Goal: Information Seeking & Learning: Learn about a topic

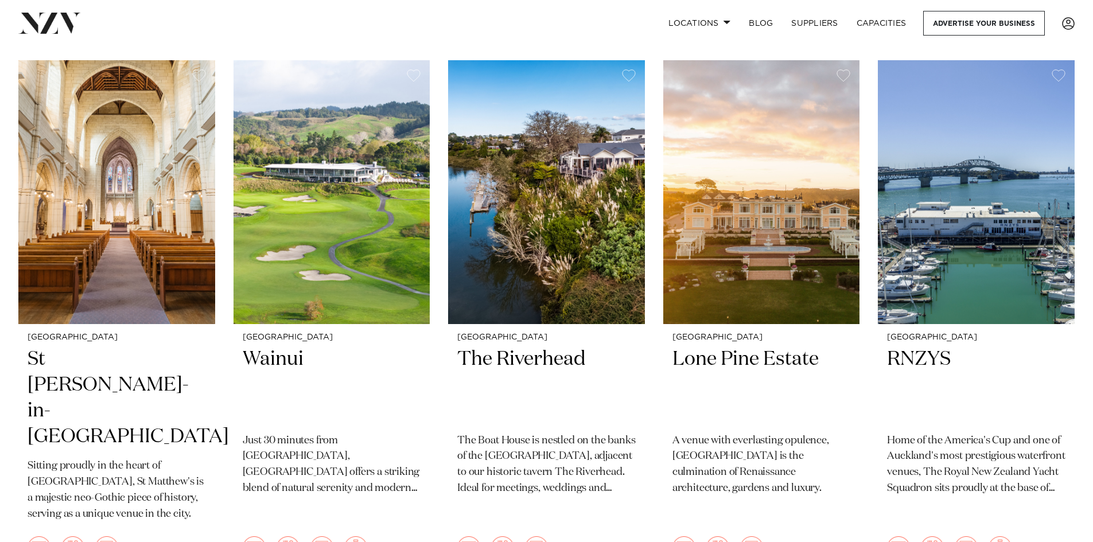
scroll to position [459, 0]
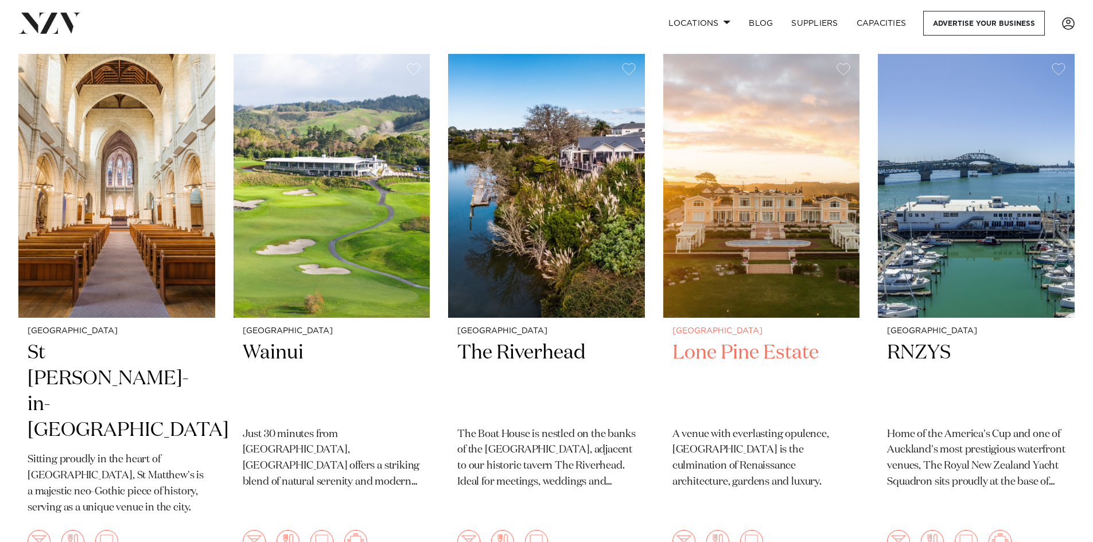
click at [733, 340] on h2 "Lone Pine Estate" at bounding box center [761, 378] width 178 height 77
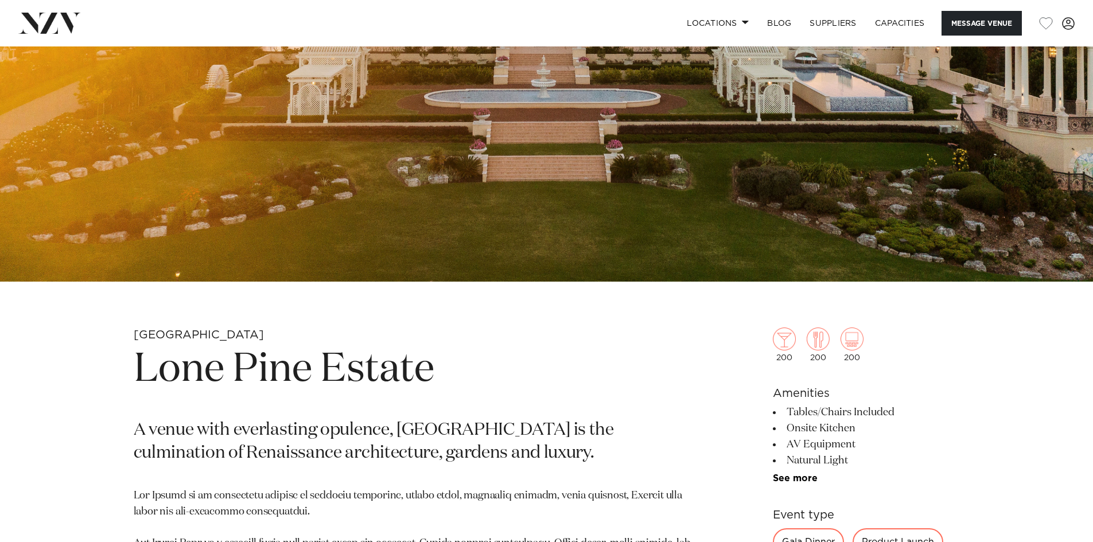
scroll to position [172, 0]
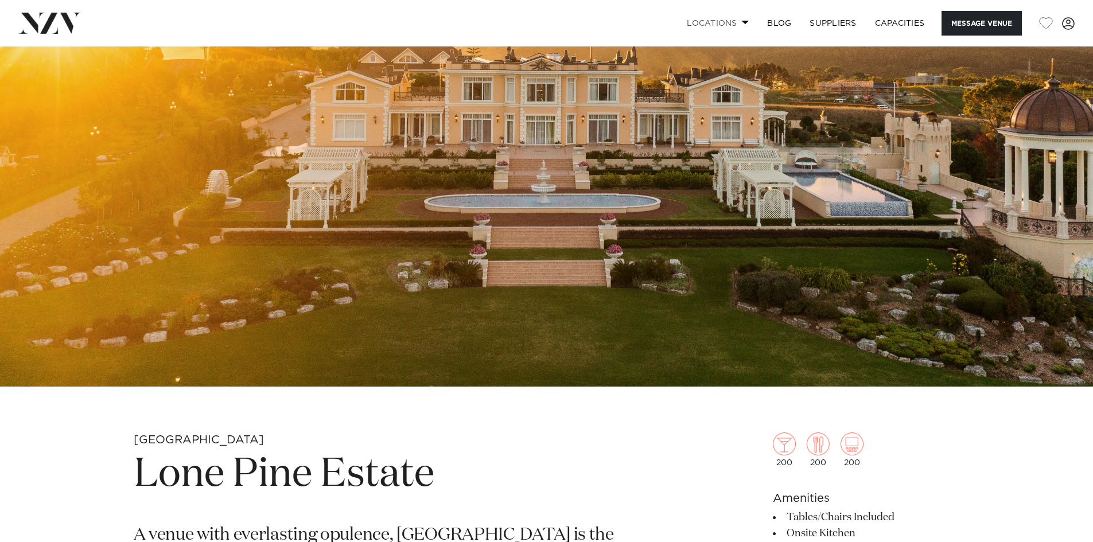
click at [742, 23] on span at bounding box center [745, 22] width 7 height 4
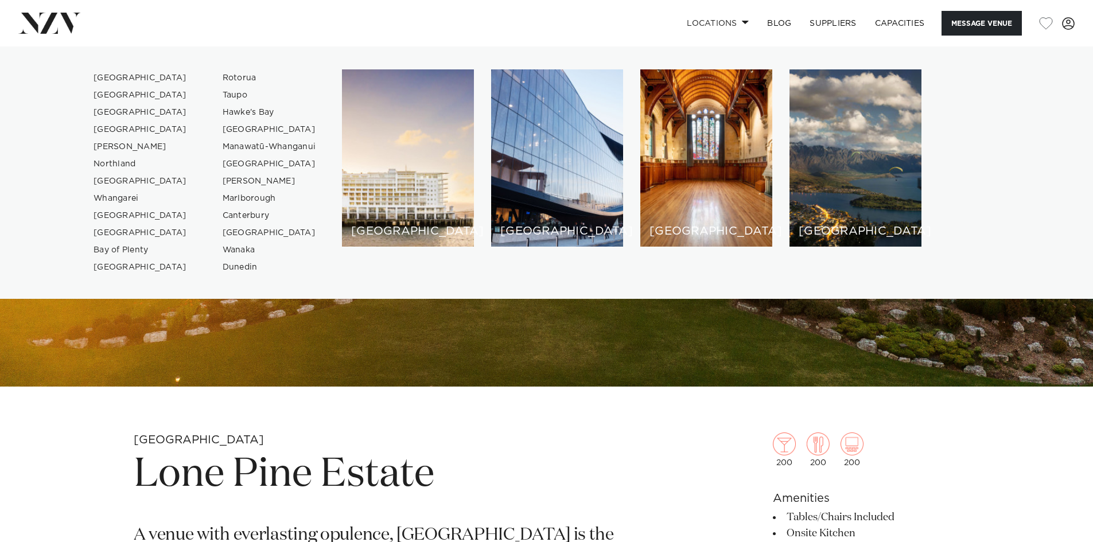
click at [246, 22] on link at bounding box center [171, 23] width 306 height 21
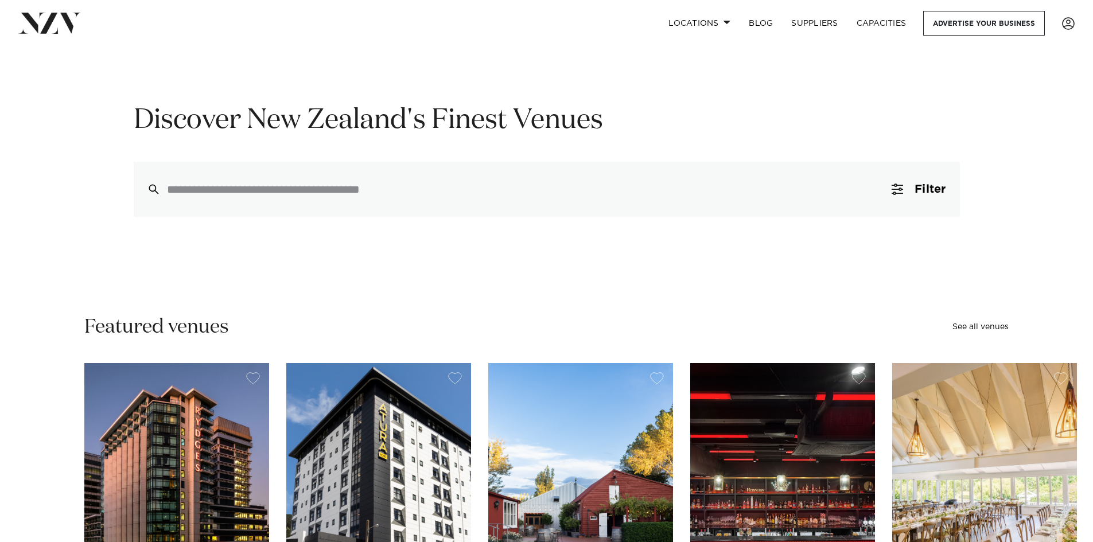
scroll to position [57, 0]
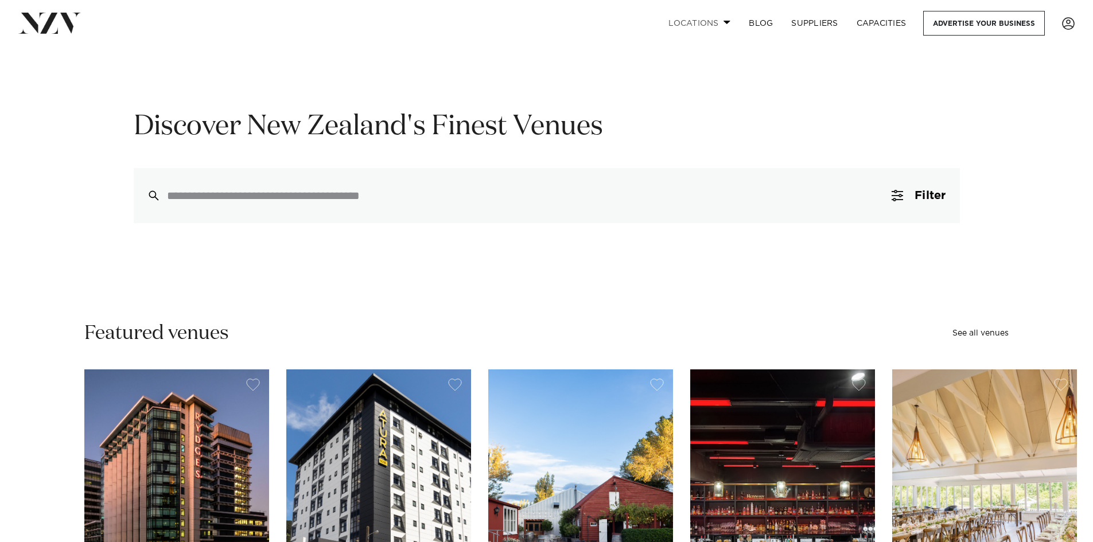
click at [722, 25] on link "Locations" at bounding box center [699, 23] width 80 height 25
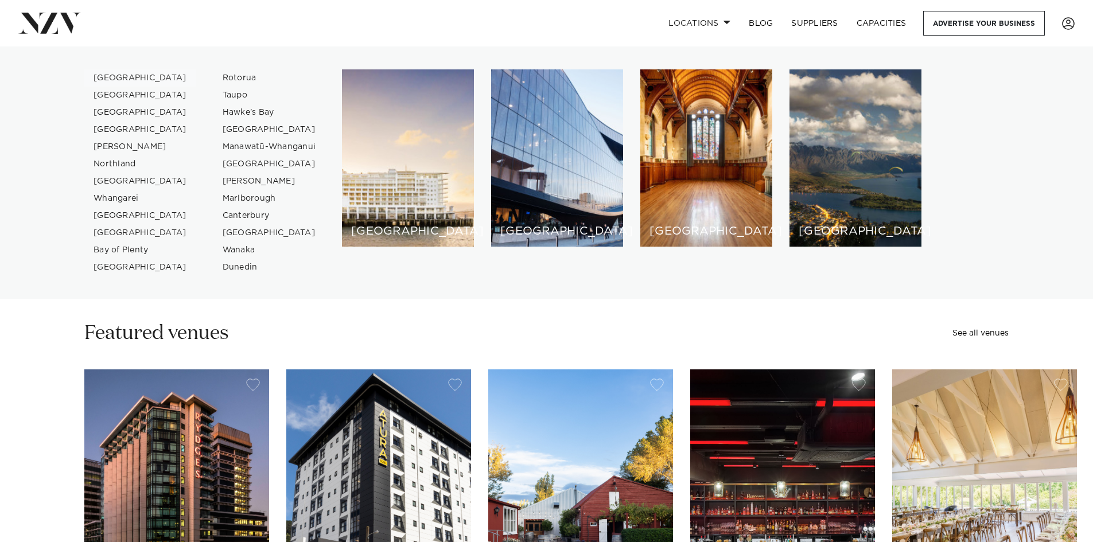
click at [102, 74] on link "[GEOGRAPHIC_DATA]" at bounding box center [140, 77] width 112 height 17
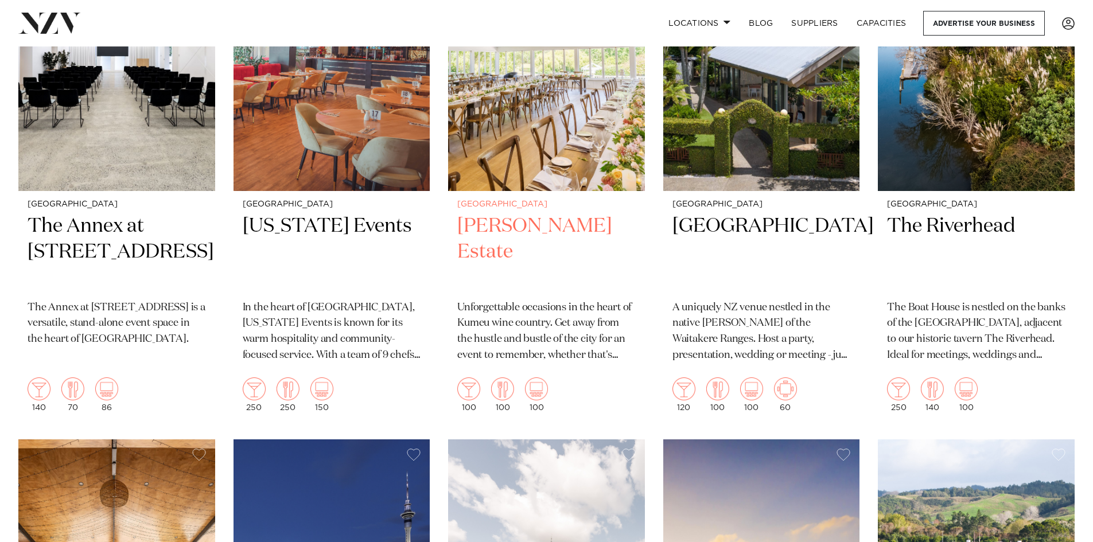
scroll to position [631, 0]
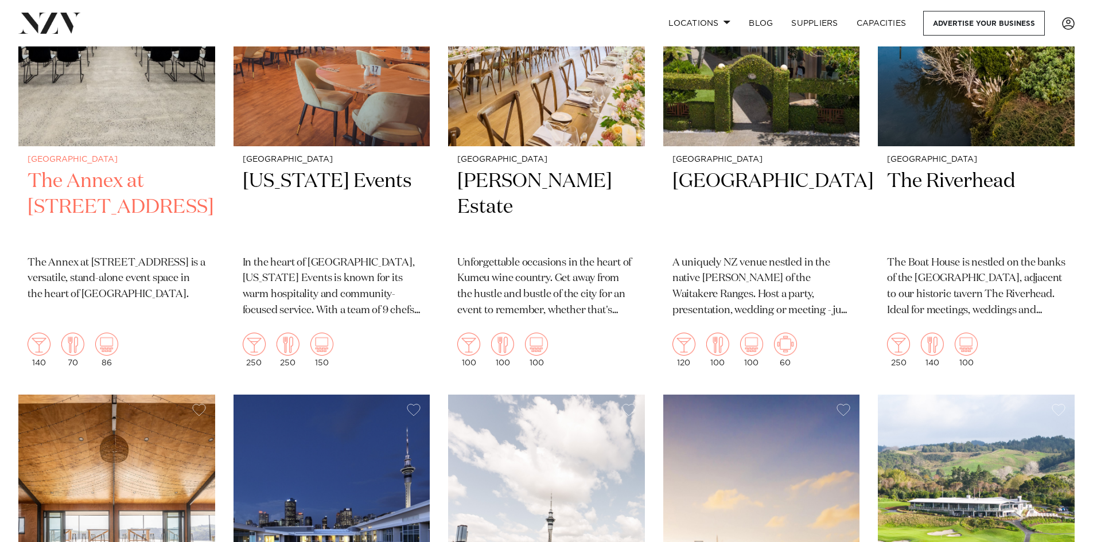
click at [76, 169] on h2 "The Annex at [STREET_ADDRESS]" at bounding box center [117, 207] width 178 height 77
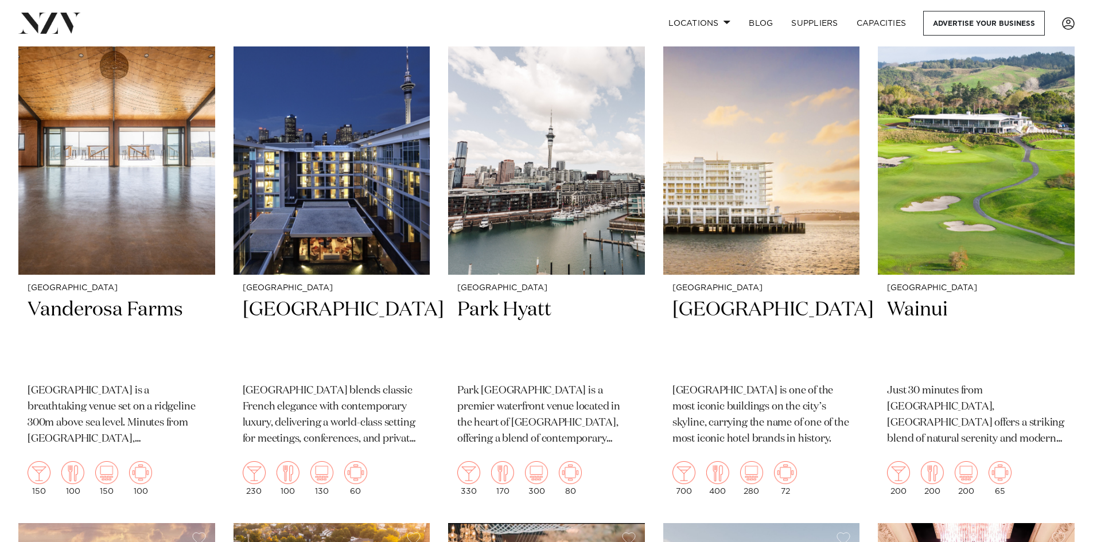
scroll to position [1033, 0]
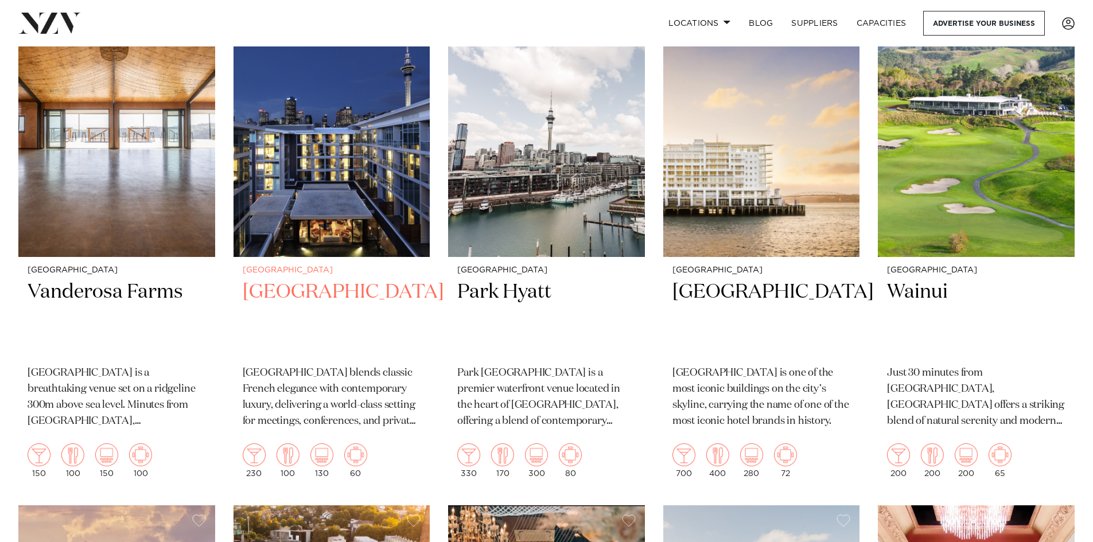
click at [357, 279] on h2 "[GEOGRAPHIC_DATA]" at bounding box center [332, 317] width 178 height 77
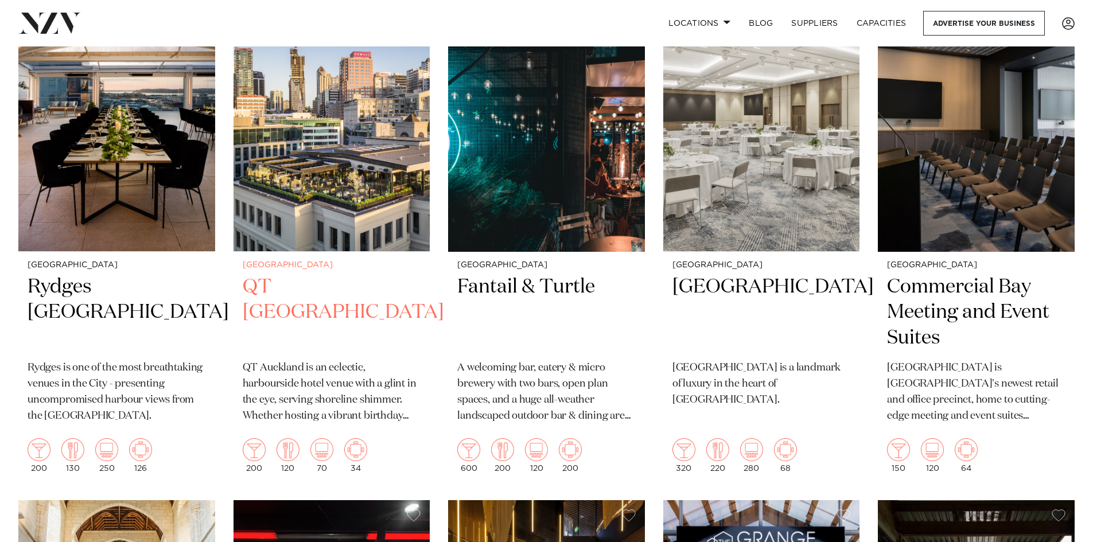
scroll to position [2063, 0]
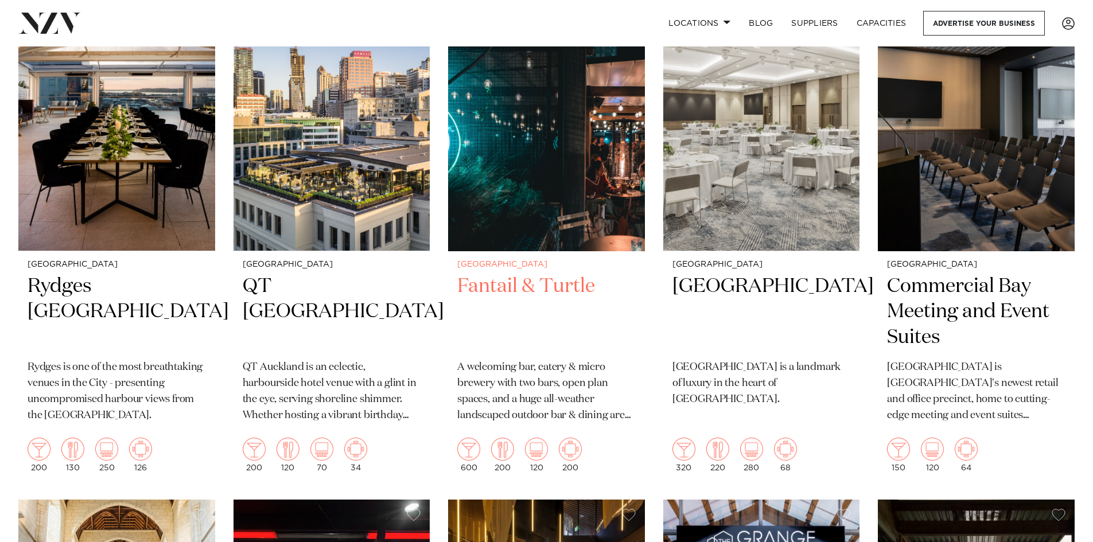
click at [515, 274] on h2 "Fantail & Turtle" at bounding box center [546, 312] width 178 height 77
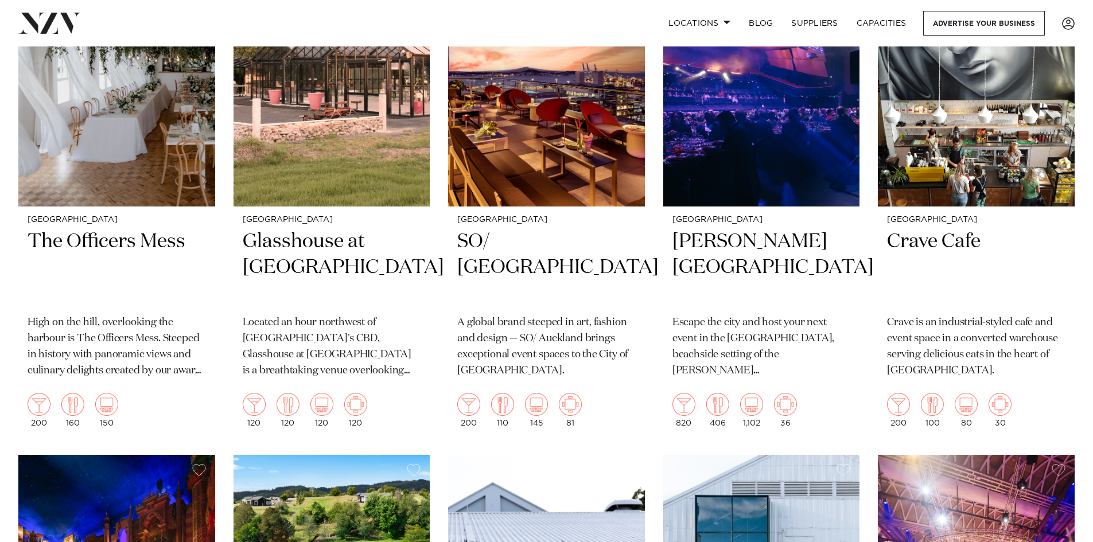
scroll to position [4695, 0]
click at [129, 228] on h2 "The Officers Mess" at bounding box center [117, 266] width 178 height 77
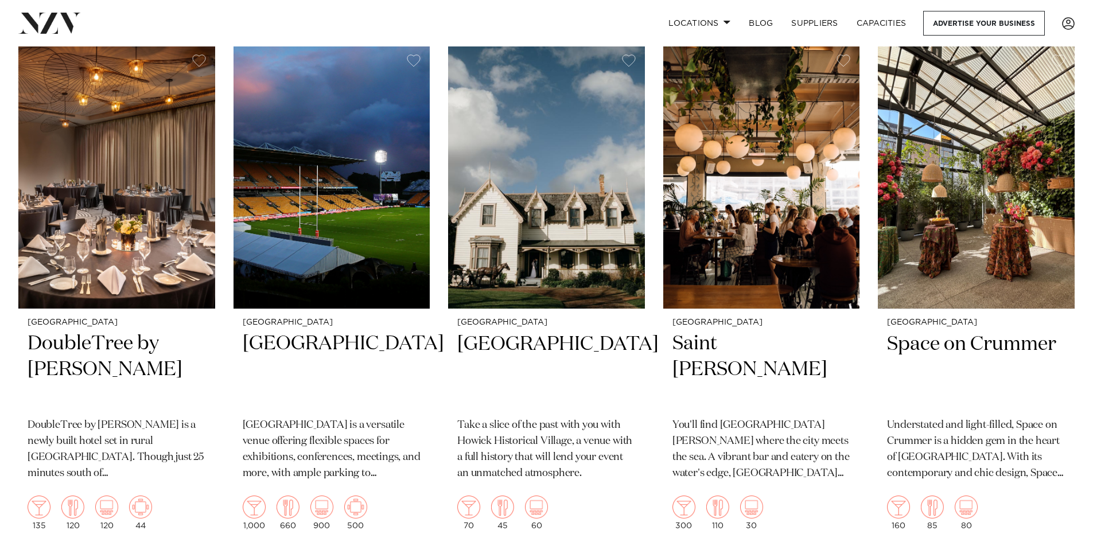
scroll to position [5652, 0]
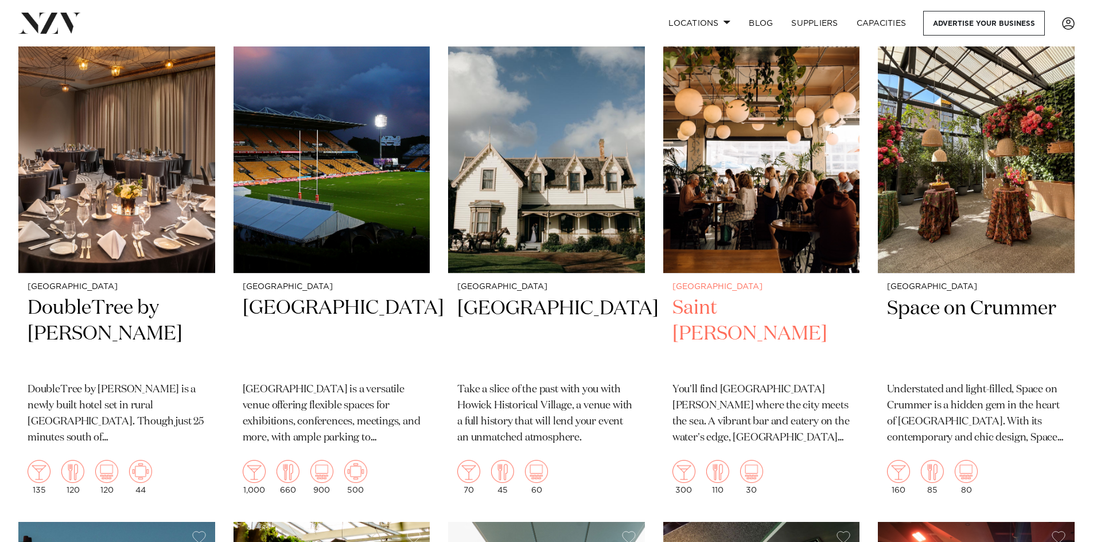
click at [720, 295] on h2 "Saint Alice" at bounding box center [761, 333] width 178 height 77
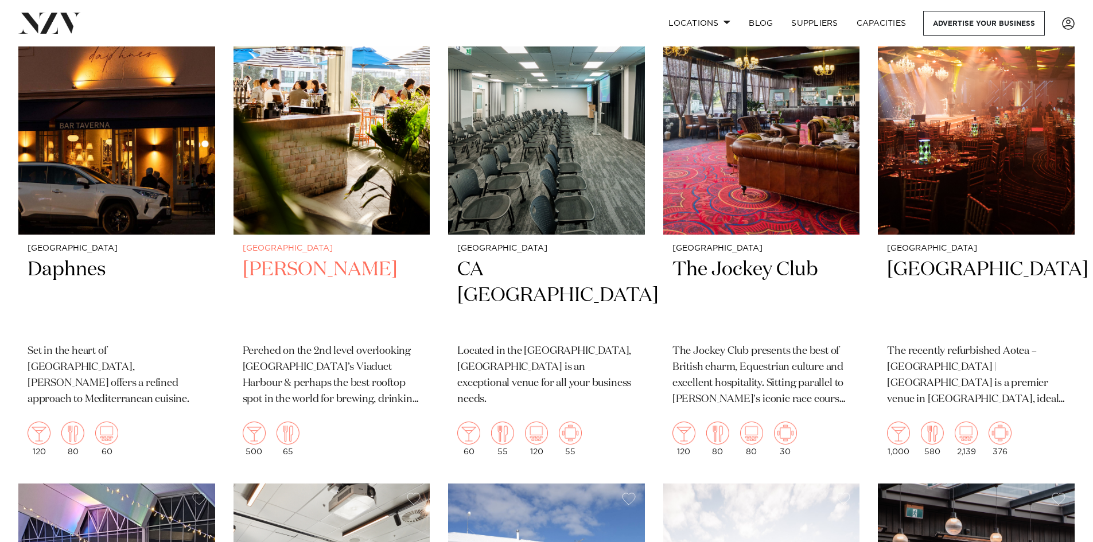
scroll to position [6260, 0]
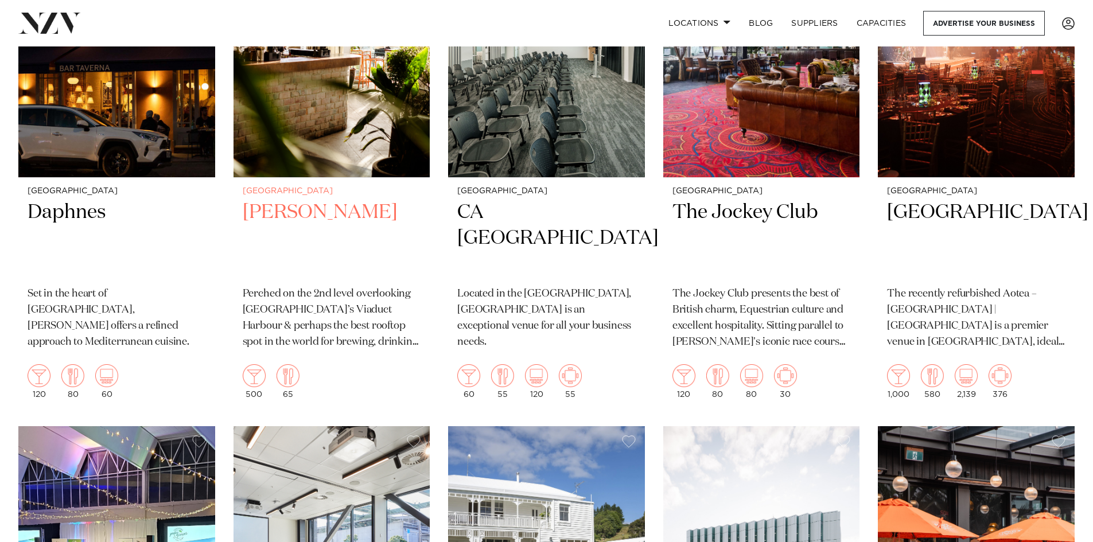
click at [285, 200] on h2 "Dr Rudis" at bounding box center [332, 238] width 178 height 77
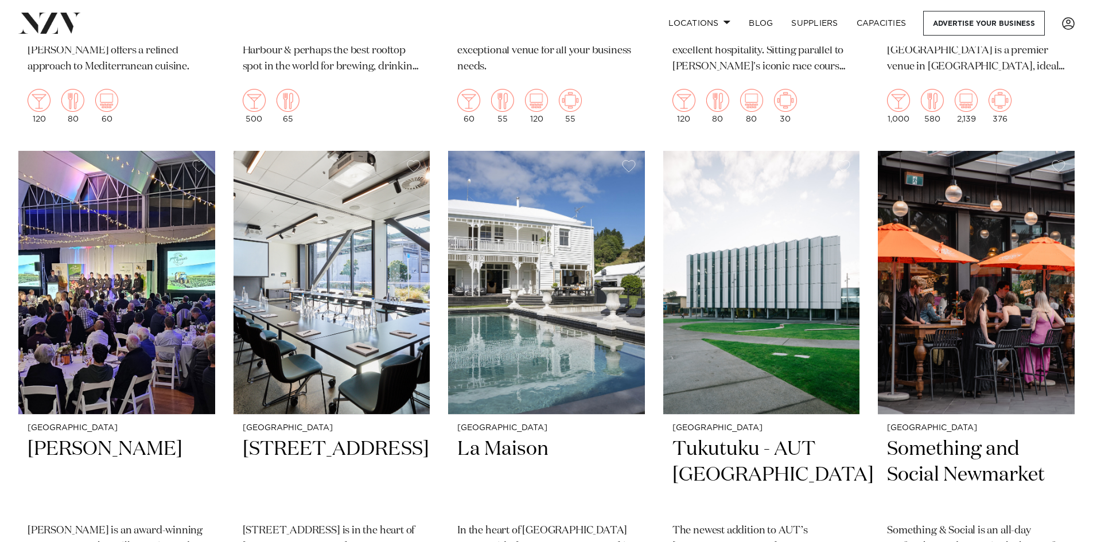
scroll to position [6636, 0]
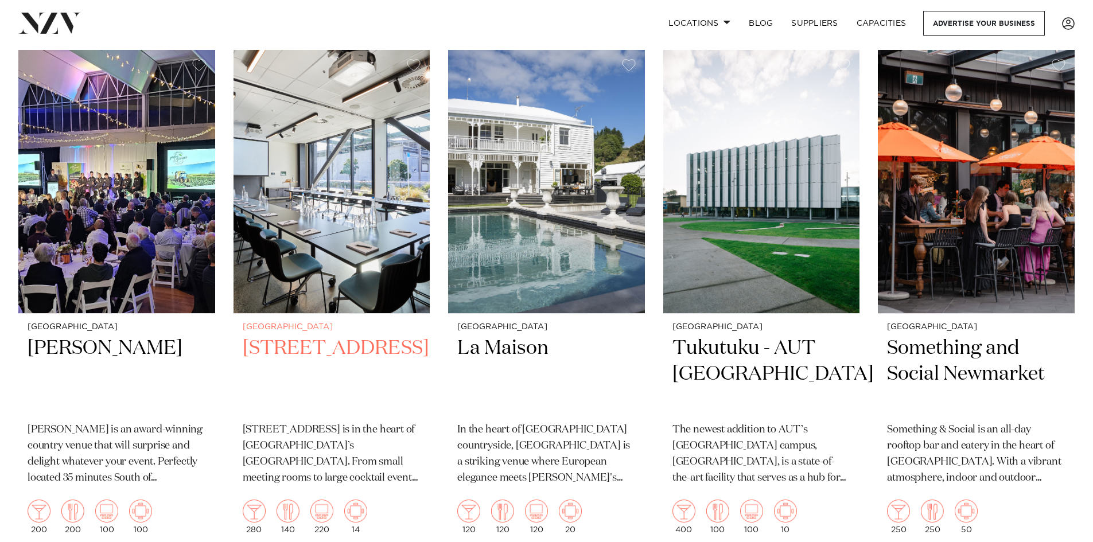
click at [341, 336] on h2 "12 Madden Street" at bounding box center [332, 374] width 178 height 77
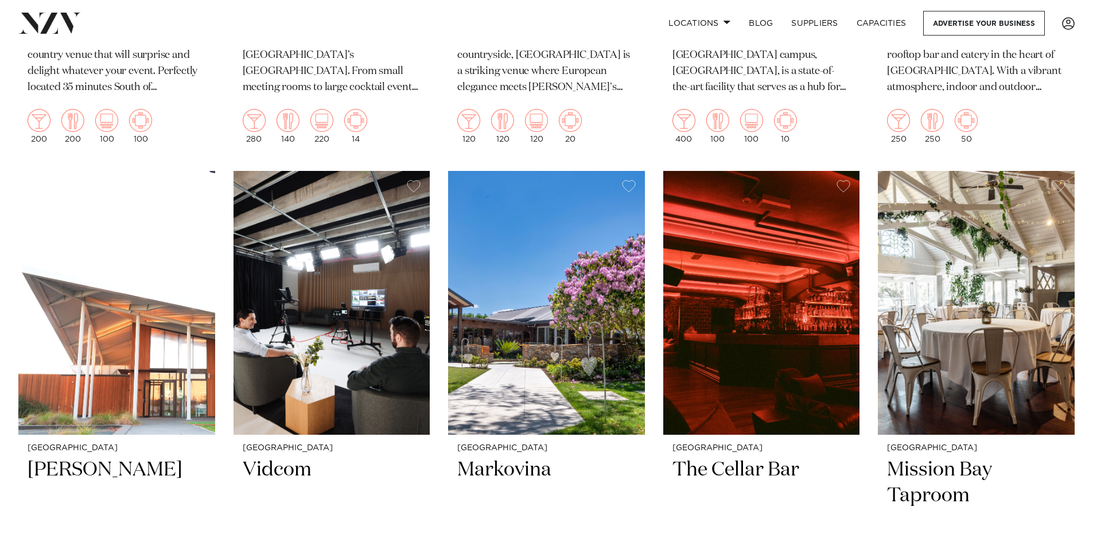
scroll to position [7067, 0]
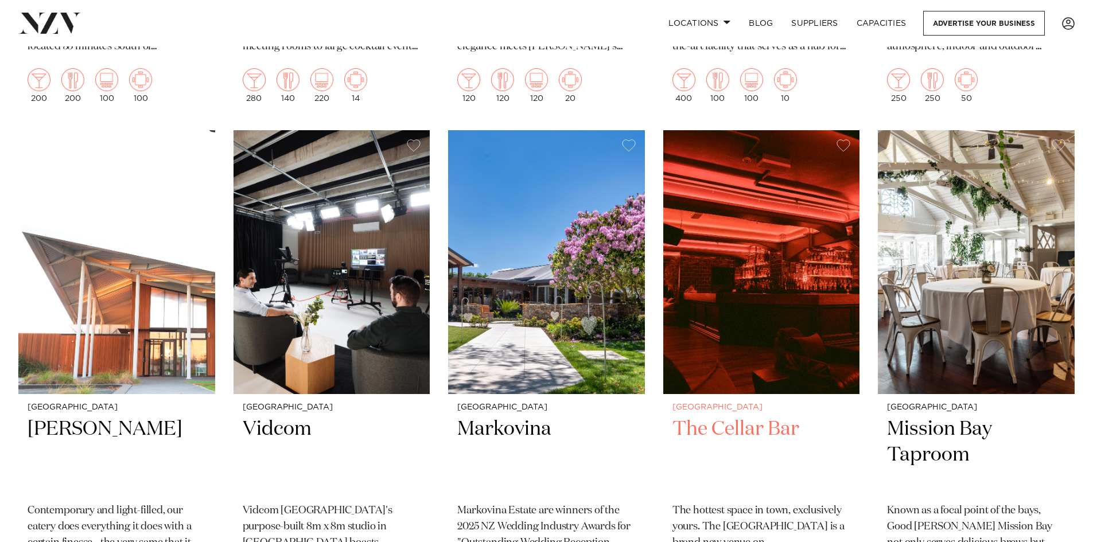
click at [735, 416] on h2 "The Cellar Bar" at bounding box center [761, 454] width 178 height 77
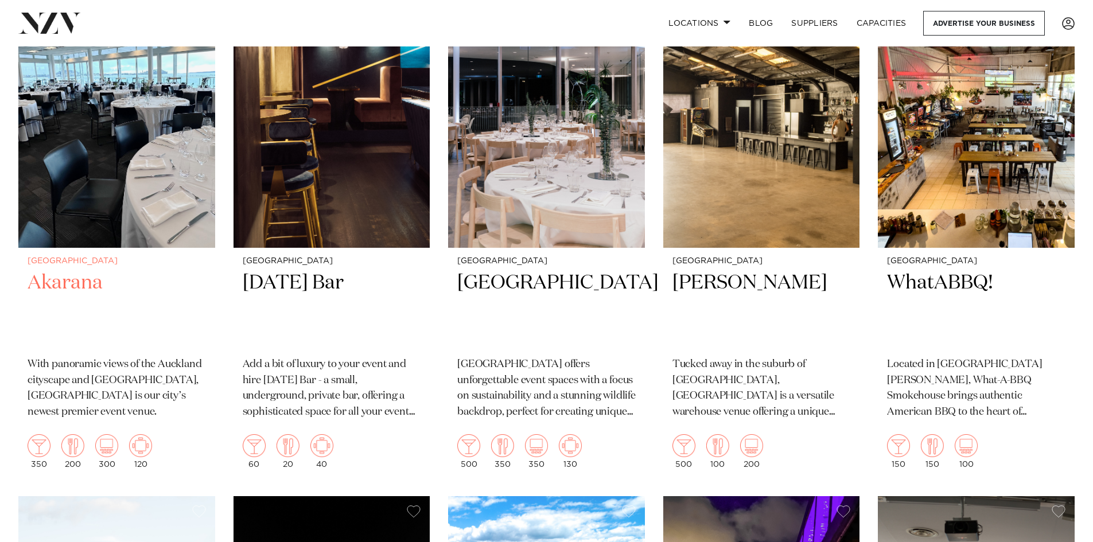
scroll to position [7669, 0]
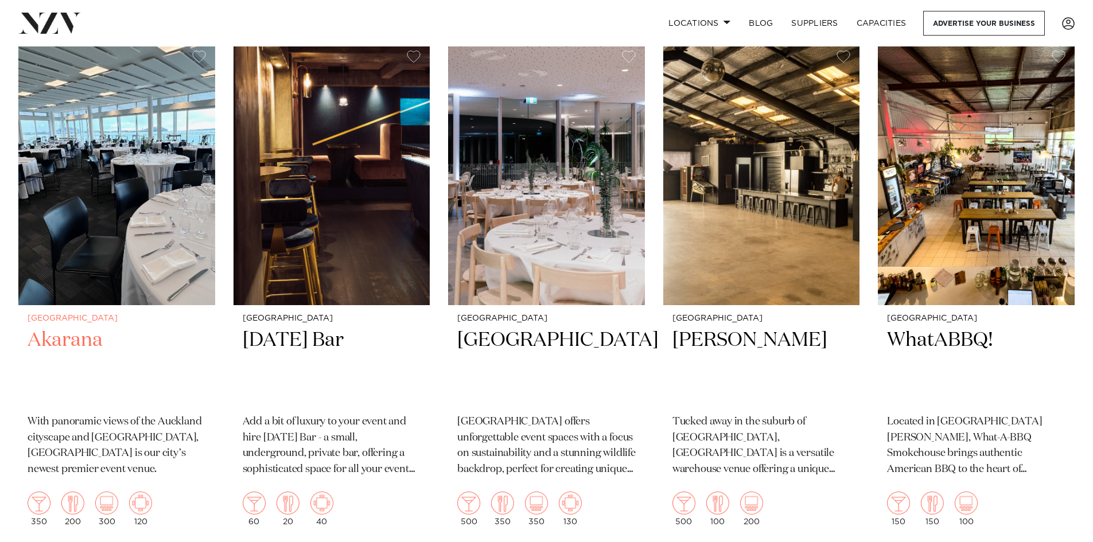
click at [83, 328] on h2 "Akarana" at bounding box center [117, 366] width 178 height 77
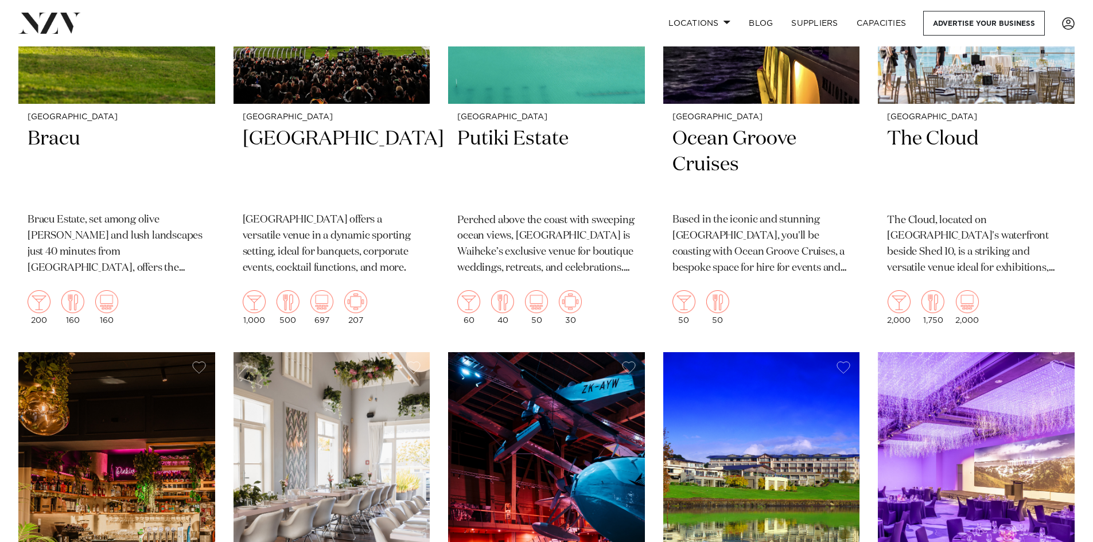
scroll to position [8612, 0]
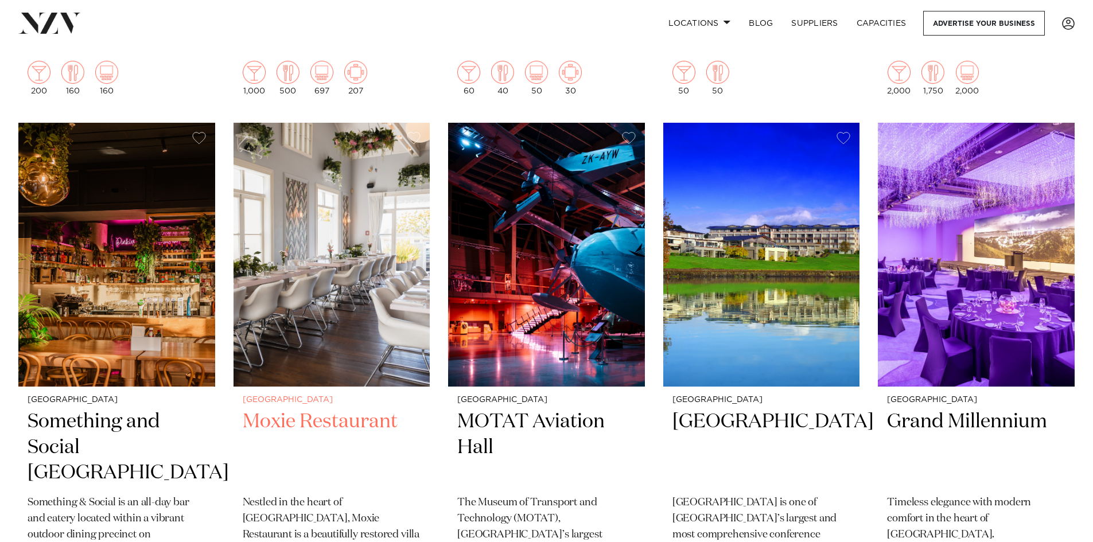
click at [351, 409] on h2 "Moxie Restaurant" at bounding box center [332, 447] width 178 height 77
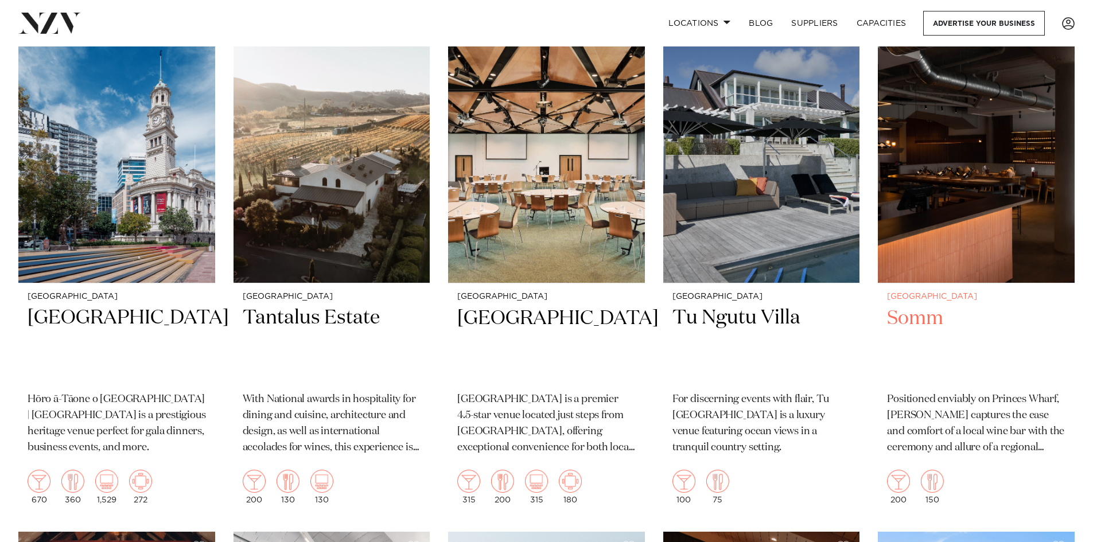
scroll to position [9779, 0]
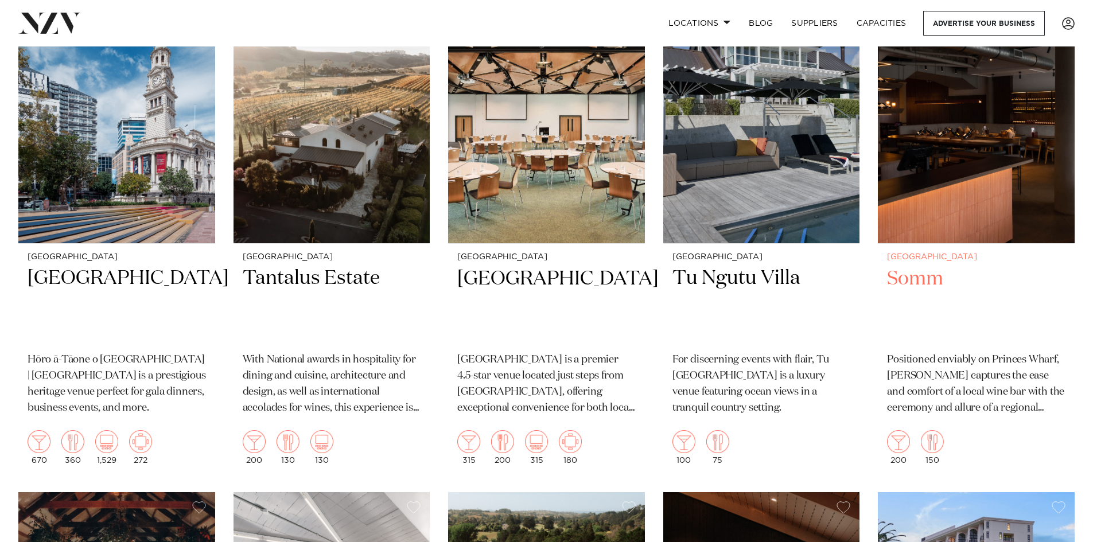
click at [913, 266] on h2 "Somm" at bounding box center [976, 304] width 178 height 77
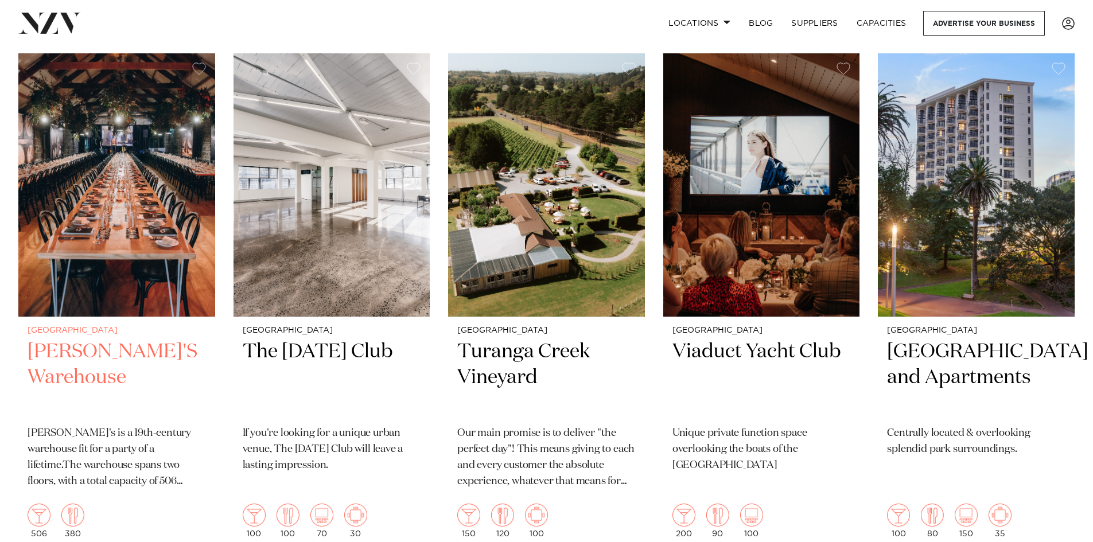
scroll to position [10254, 0]
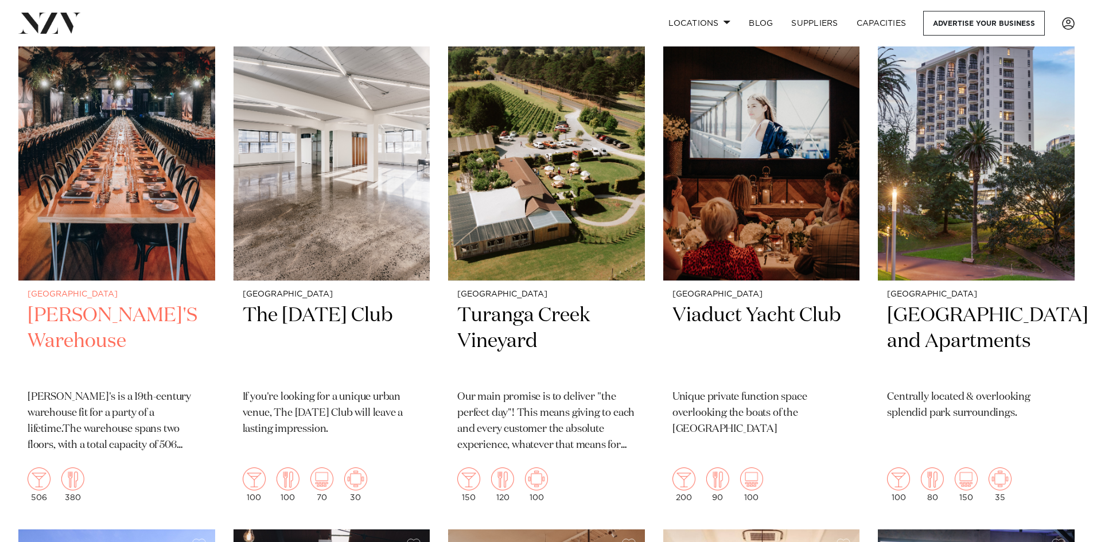
click at [115, 303] on h2 "[PERSON_NAME]'S Warehouse" at bounding box center [117, 341] width 178 height 77
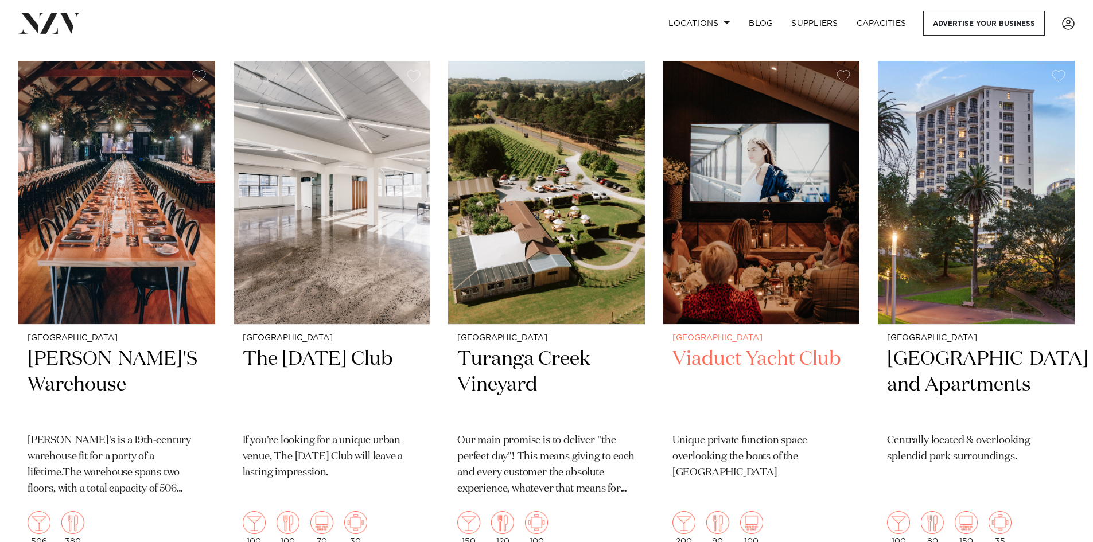
click at [714, 346] on h2 "Viaduct Yacht Club" at bounding box center [761, 384] width 178 height 77
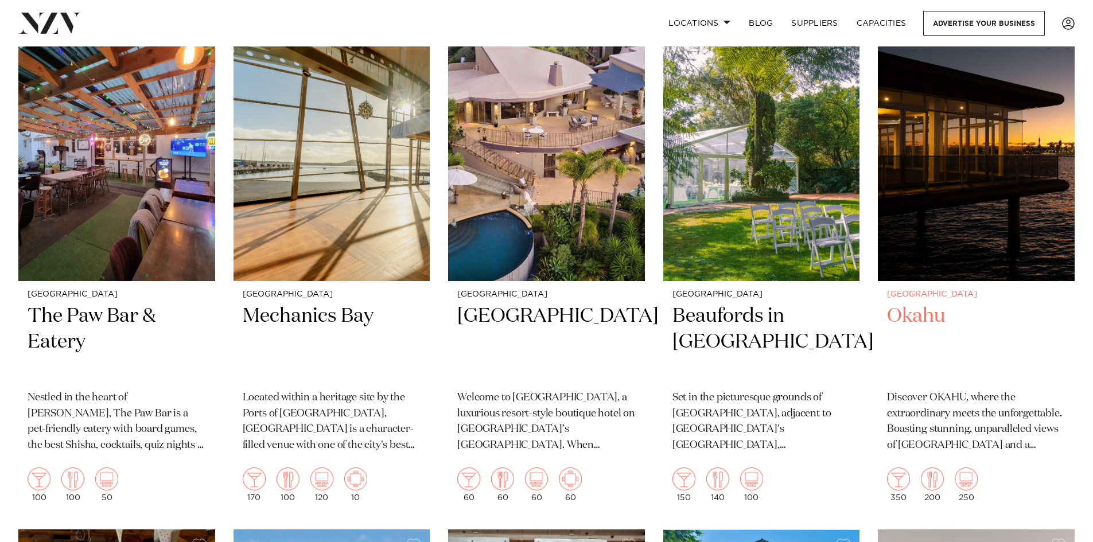
scroll to position [11773, 0]
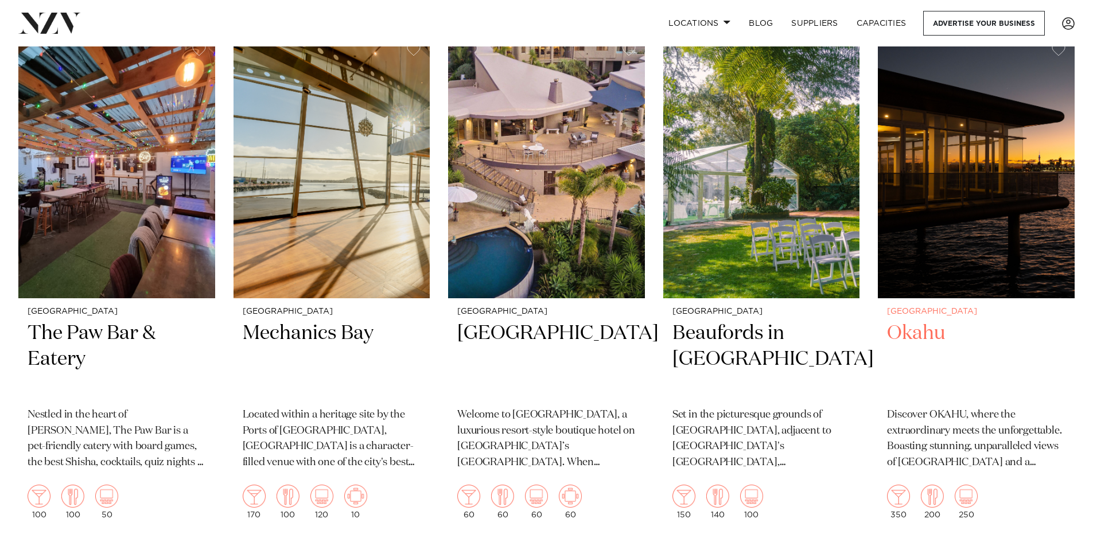
click at [912, 321] on h2 "Okahu" at bounding box center [976, 359] width 178 height 77
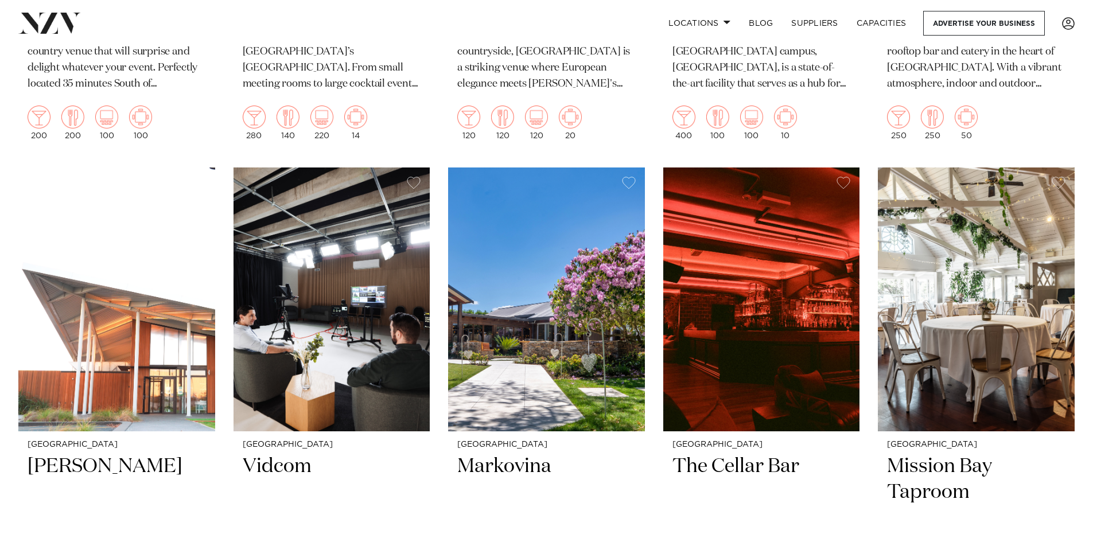
scroll to position [6847, 0]
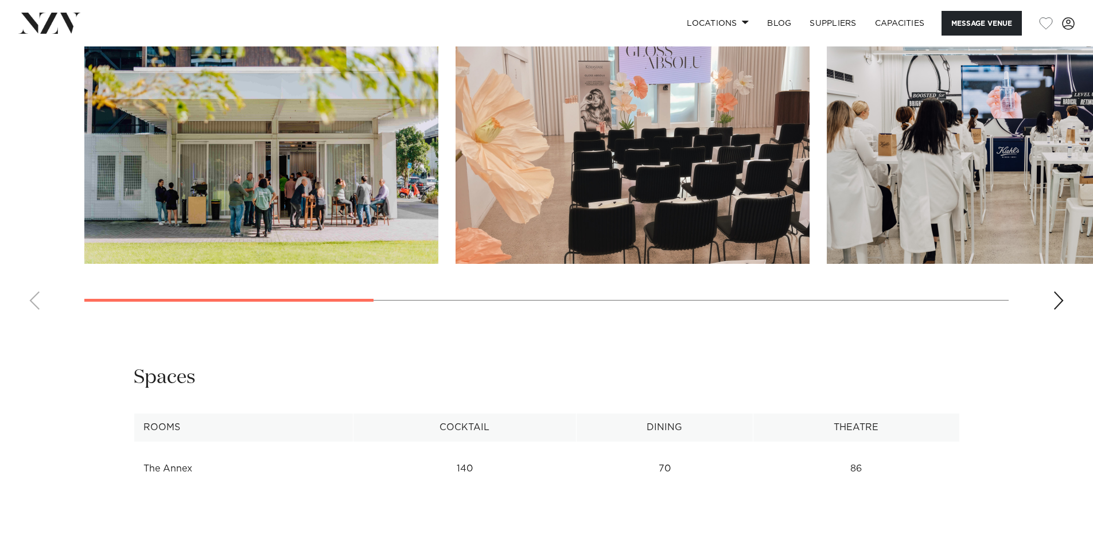
scroll to position [1205, 0]
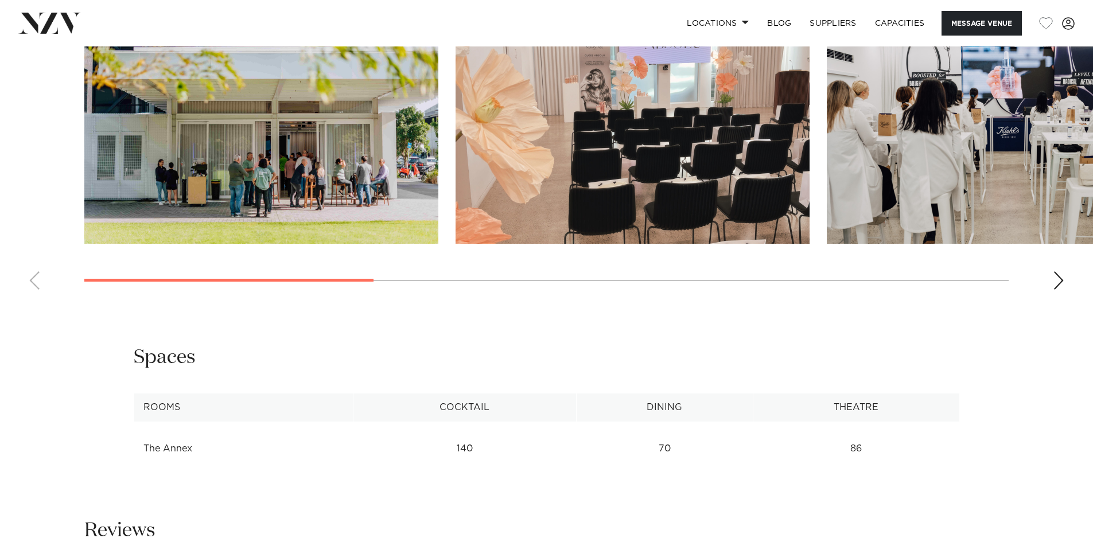
click at [1066, 299] on swiper-container at bounding box center [546, 141] width 1093 height 315
click at [1060, 290] on div "Next slide" at bounding box center [1058, 280] width 11 height 18
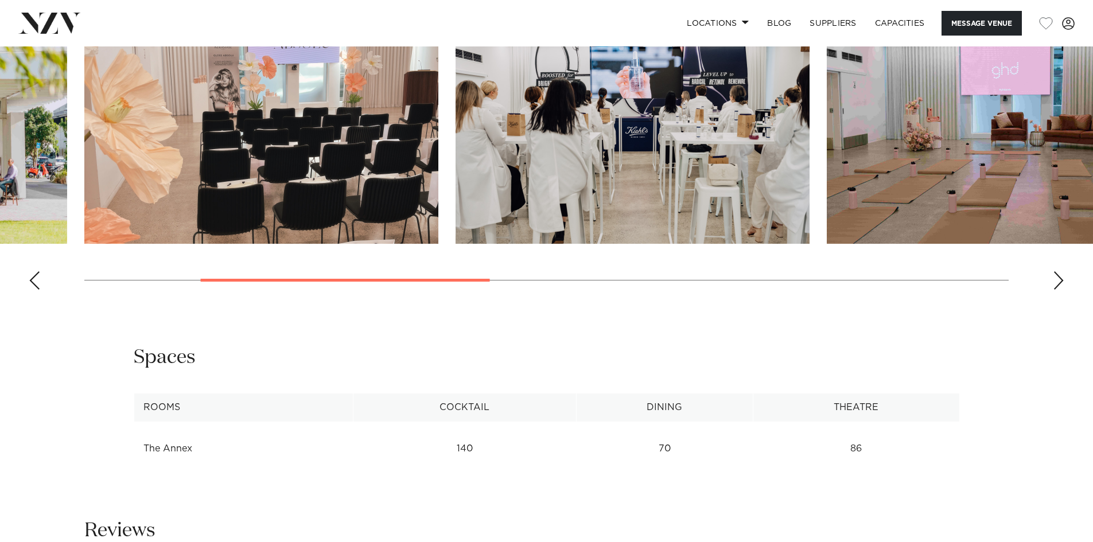
click at [1060, 290] on div "Next slide" at bounding box center [1058, 280] width 11 height 18
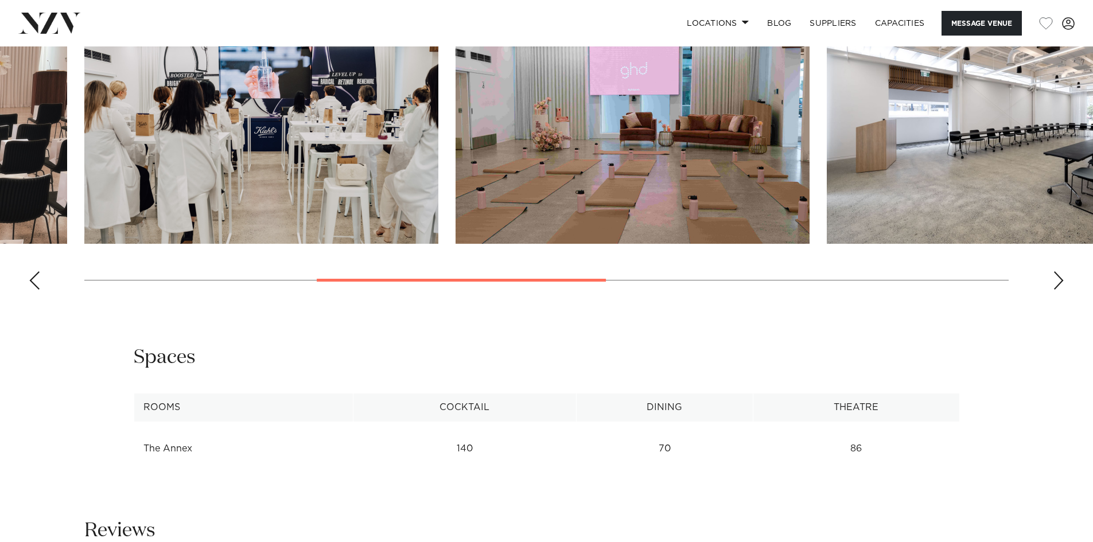
click at [1060, 290] on div "Next slide" at bounding box center [1058, 280] width 11 height 18
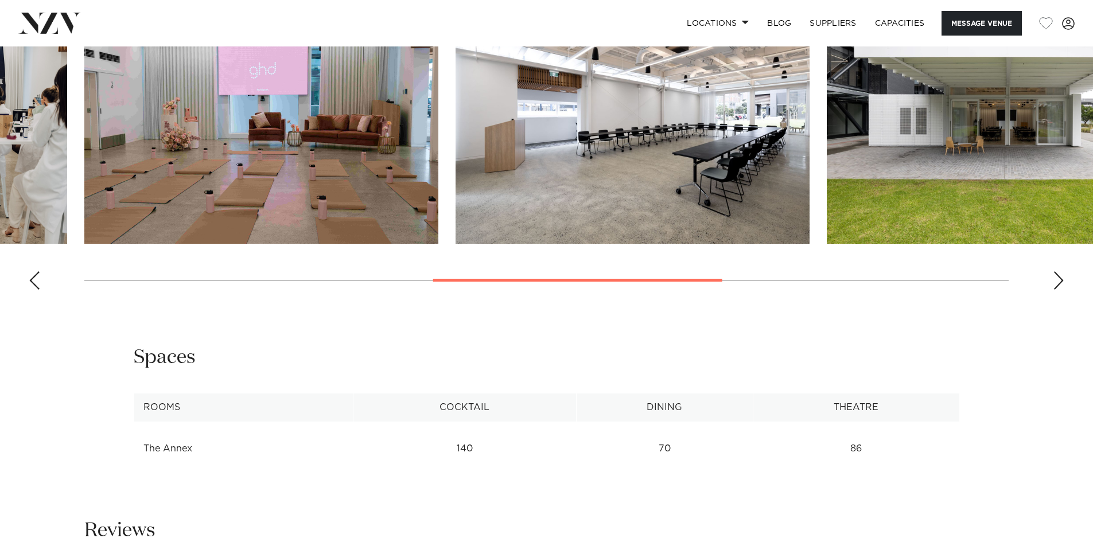
click at [1060, 290] on div "Next slide" at bounding box center [1058, 280] width 11 height 18
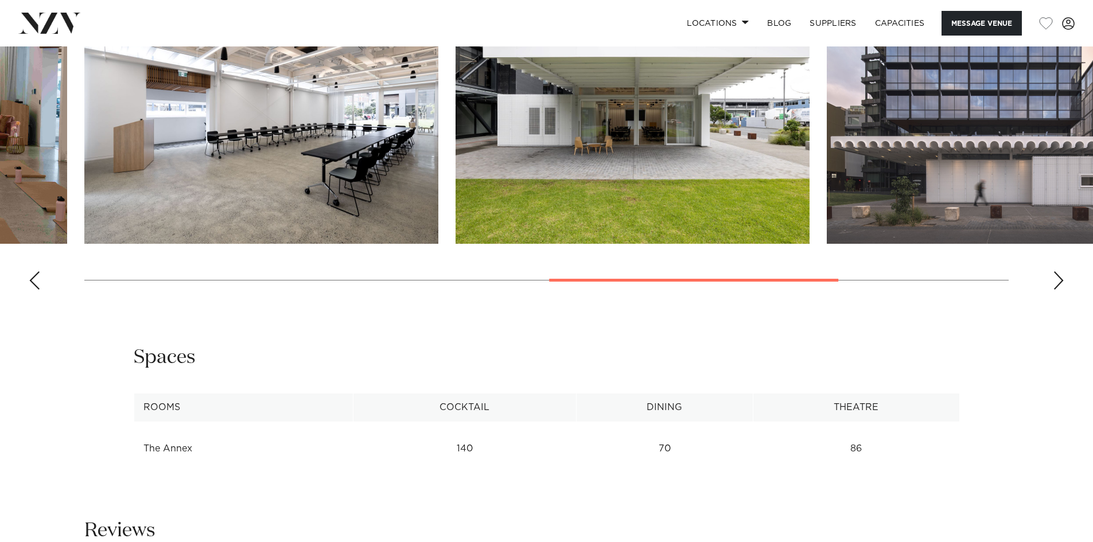
click at [1060, 290] on div "Next slide" at bounding box center [1058, 280] width 11 height 18
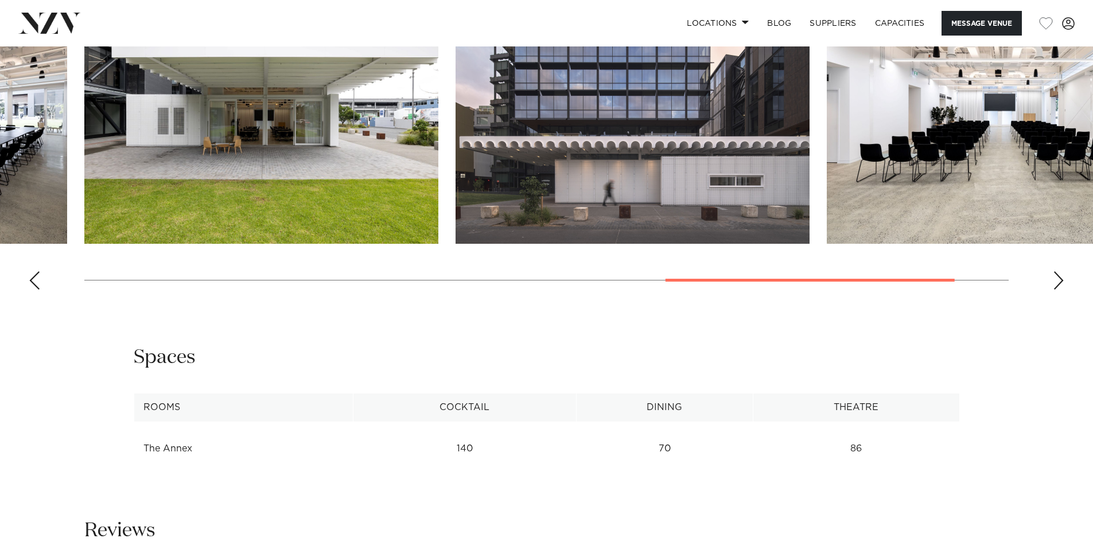
click at [1060, 290] on div "Next slide" at bounding box center [1058, 280] width 11 height 18
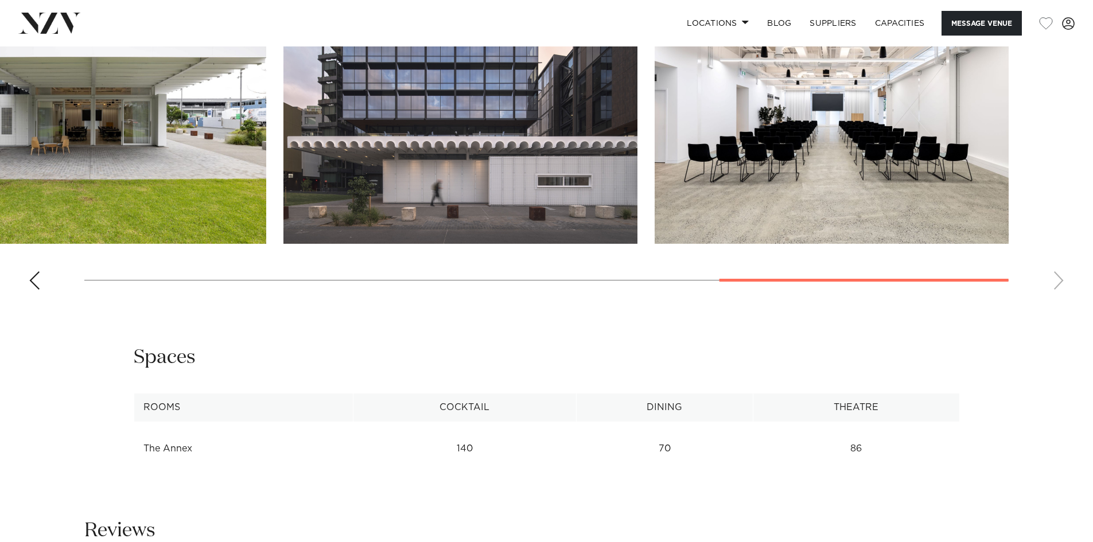
click at [1060, 299] on swiper-container at bounding box center [546, 141] width 1093 height 315
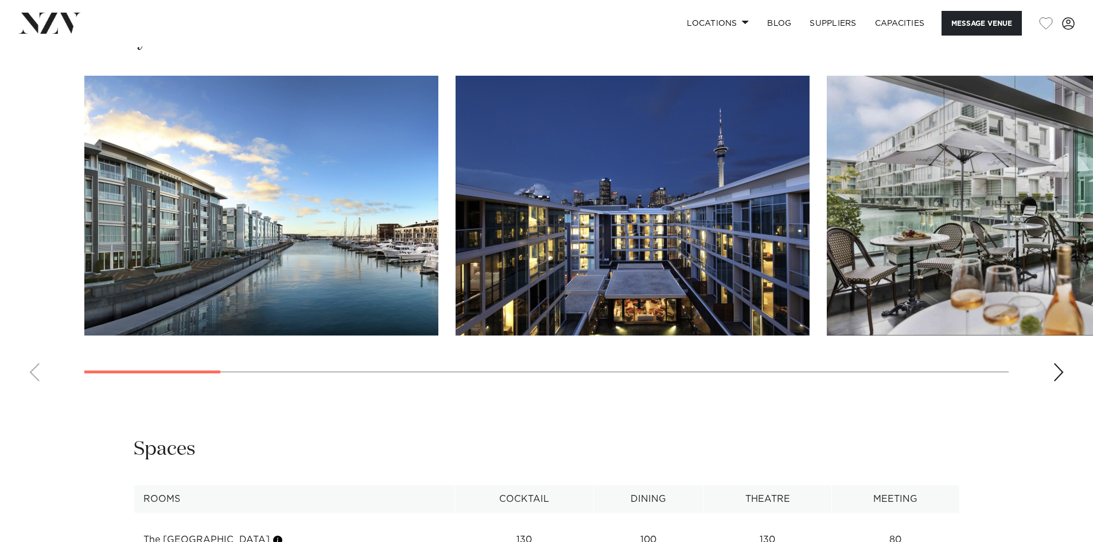
scroll to position [1205, 0]
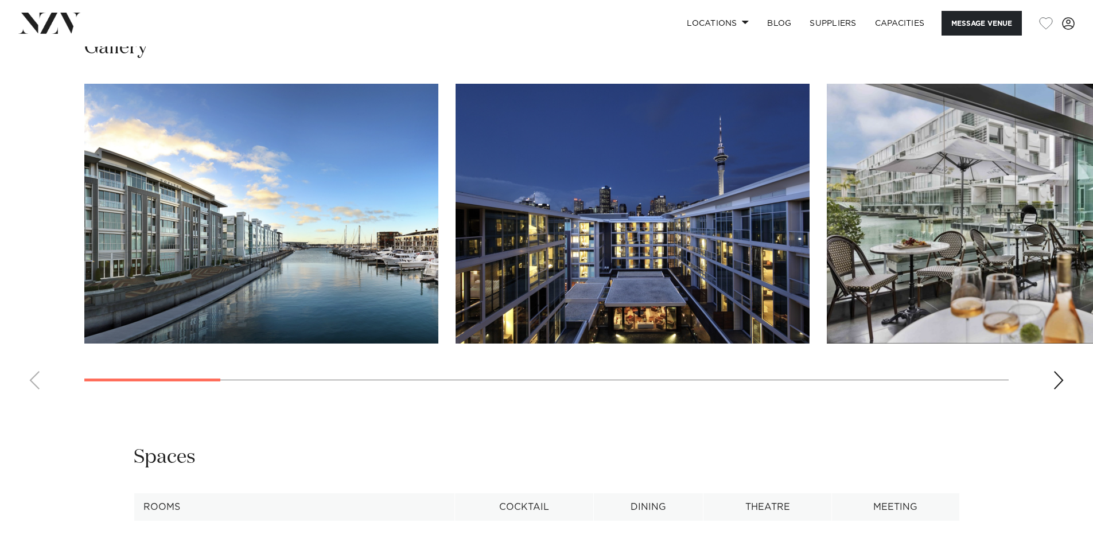
click at [1057, 390] on div "Next slide" at bounding box center [1058, 380] width 11 height 18
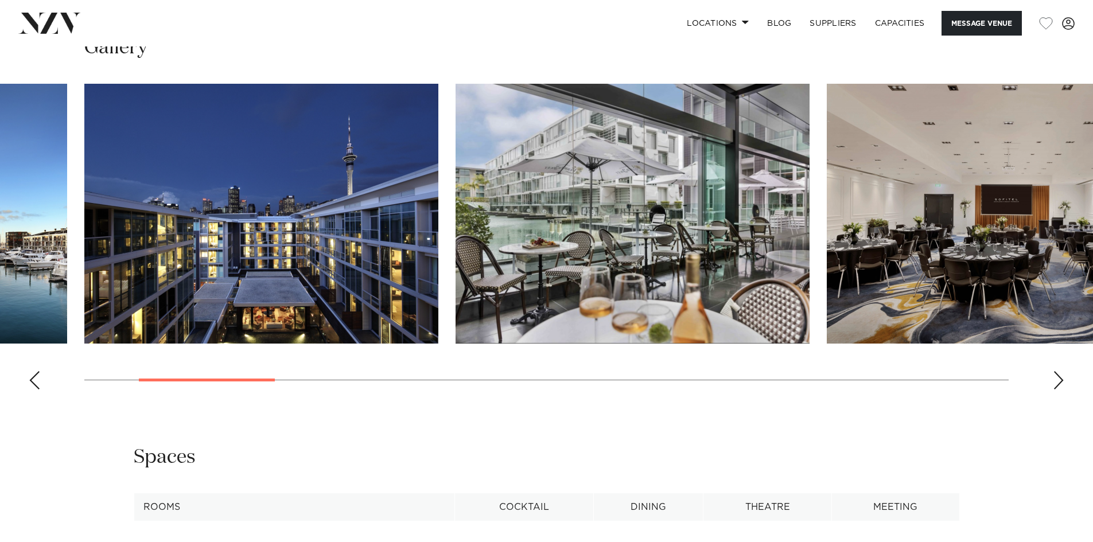
click at [1057, 390] on div "Next slide" at bounding box center [1058, 380] width 11 height 18
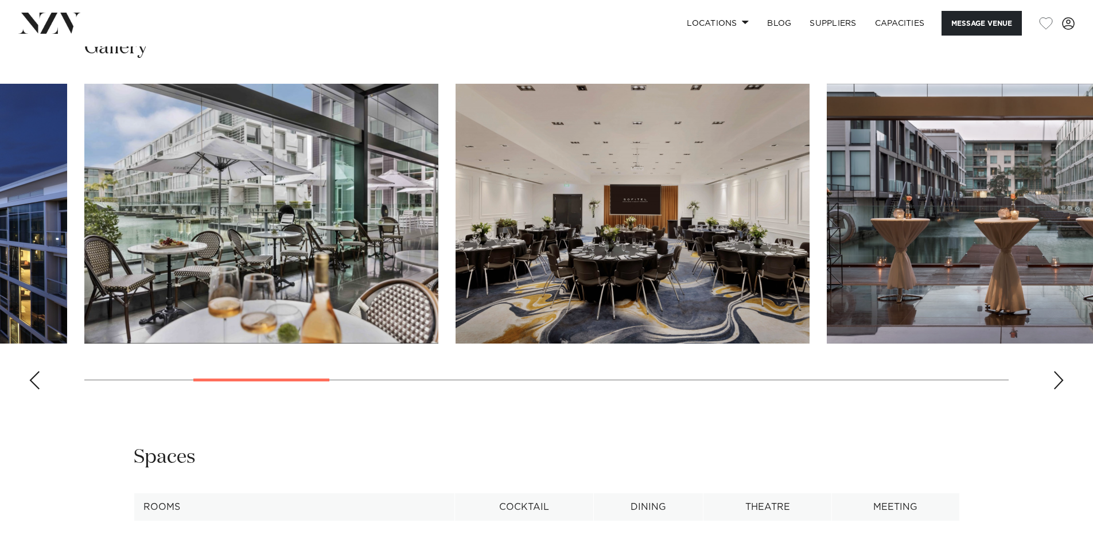
click at [1057, 390] on div "Next slide" at bounding box center [1058, 380] width 11 height 18
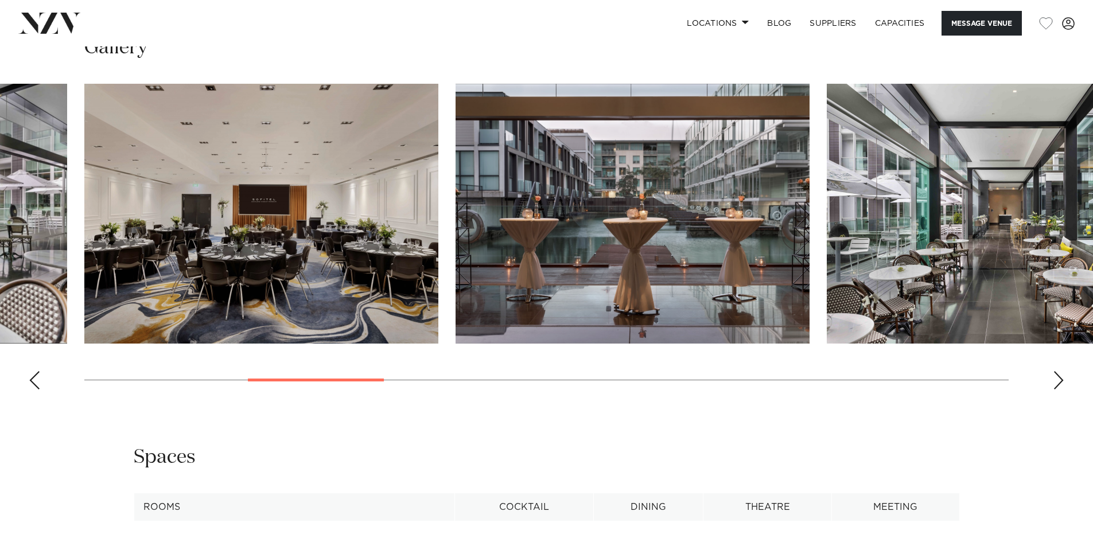
click at [1057, 390] on div "Next slide" at bounding box center [1058, 380] width 11 height 18
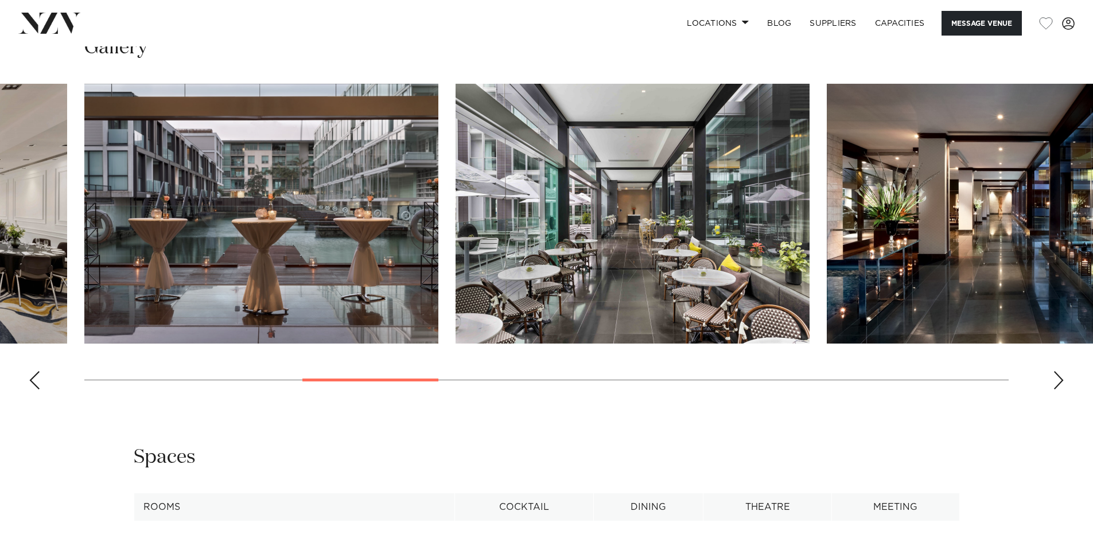
click at [1057, 390] on div "Next slide" at bounding box center [1058, 380] width 11 height 18
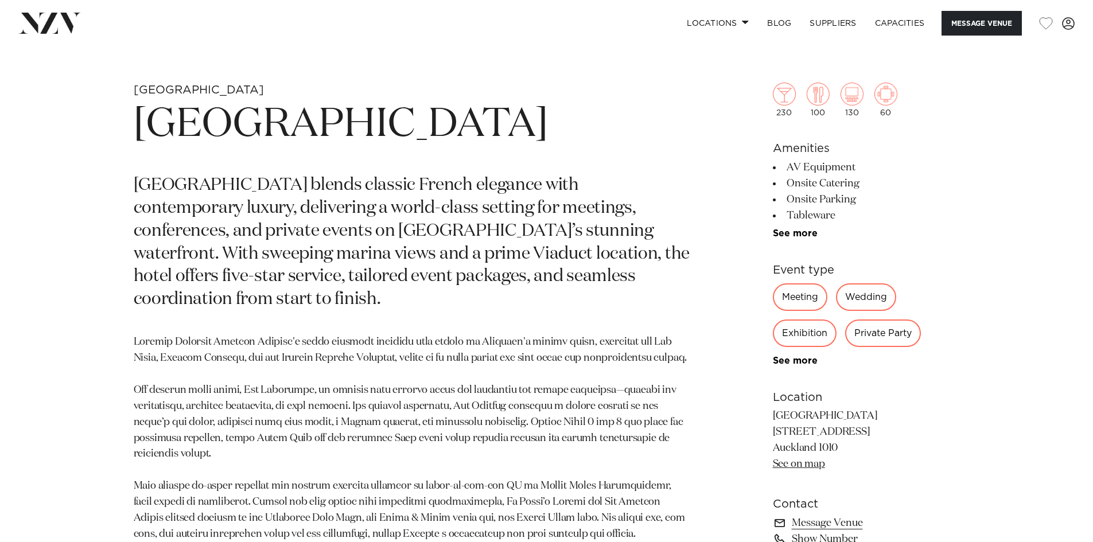
scroll to position [574, 0]
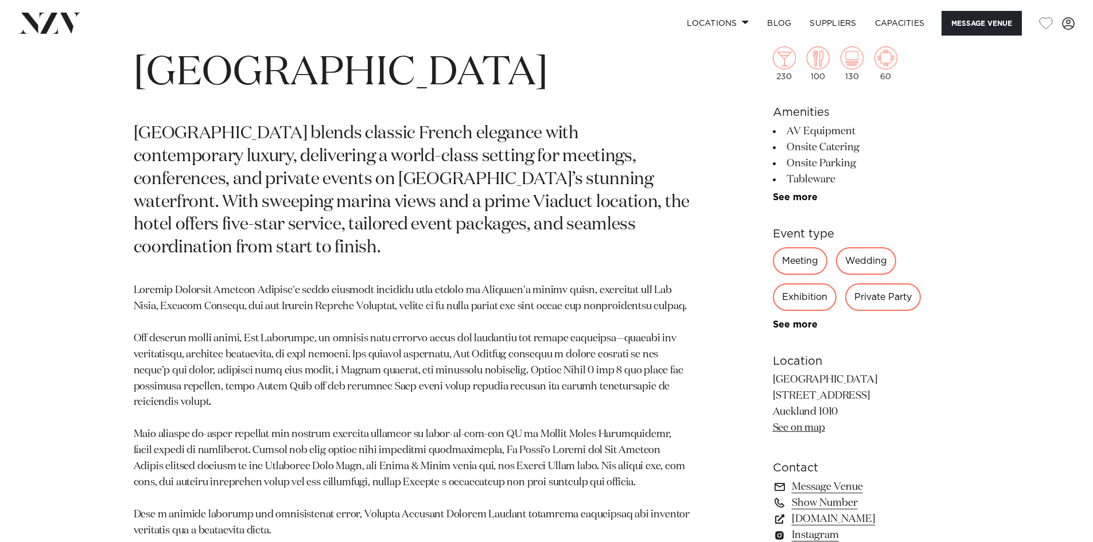
click at [873, 298] on div "Private Party" at bounding box center [883, 297] width 76 height 28
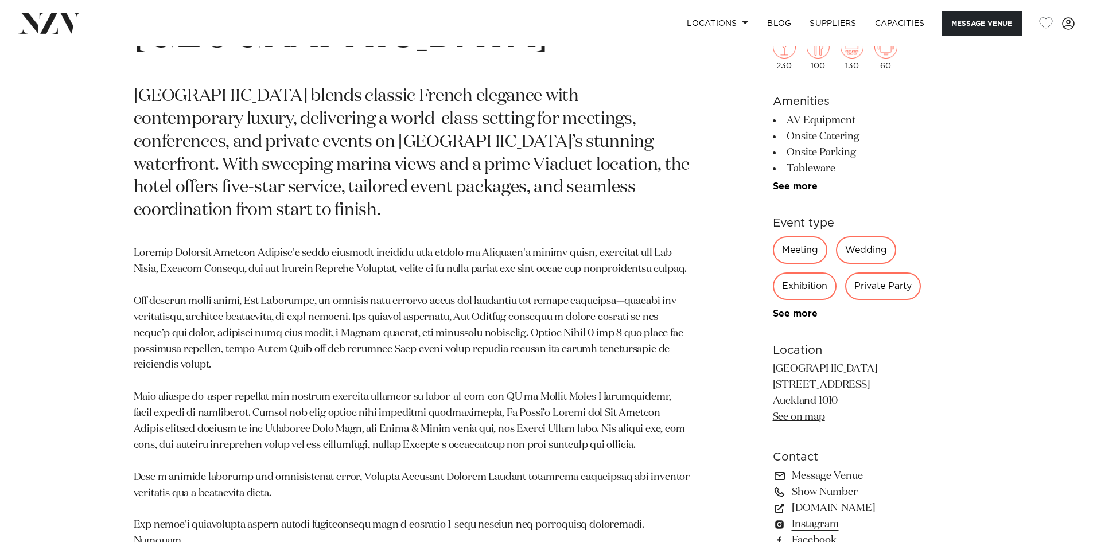
scroll to position [631, 0]
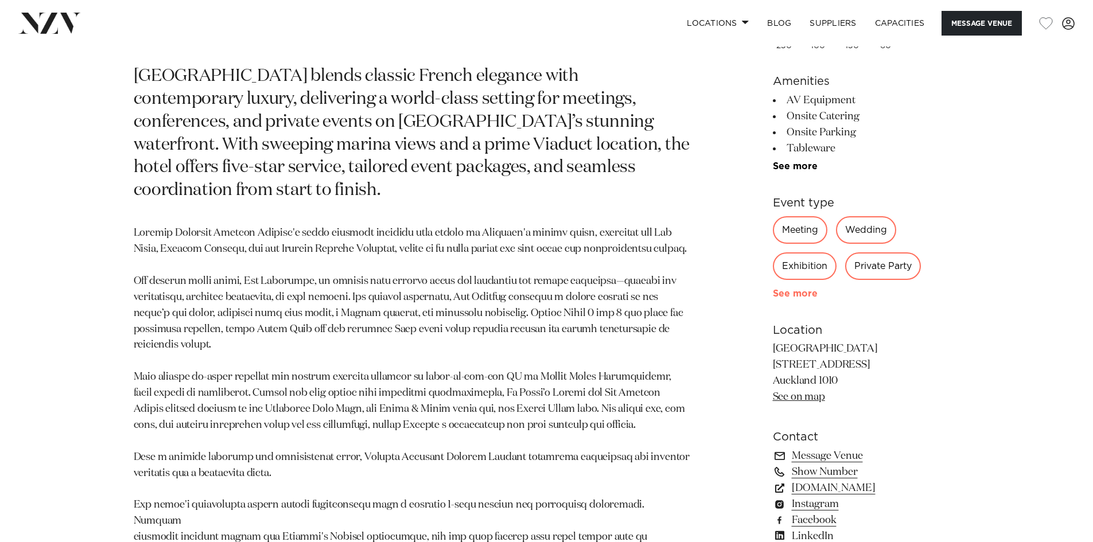
click at [808, 298] on link "See more" at bounding box center [817, 293] width 89 height 9
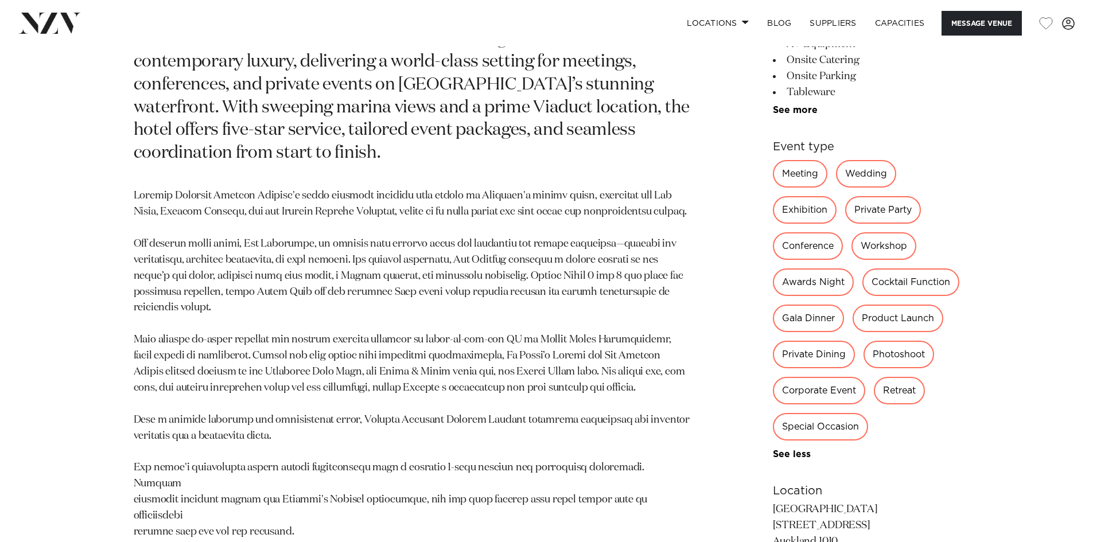
scroll to position [688, 0]
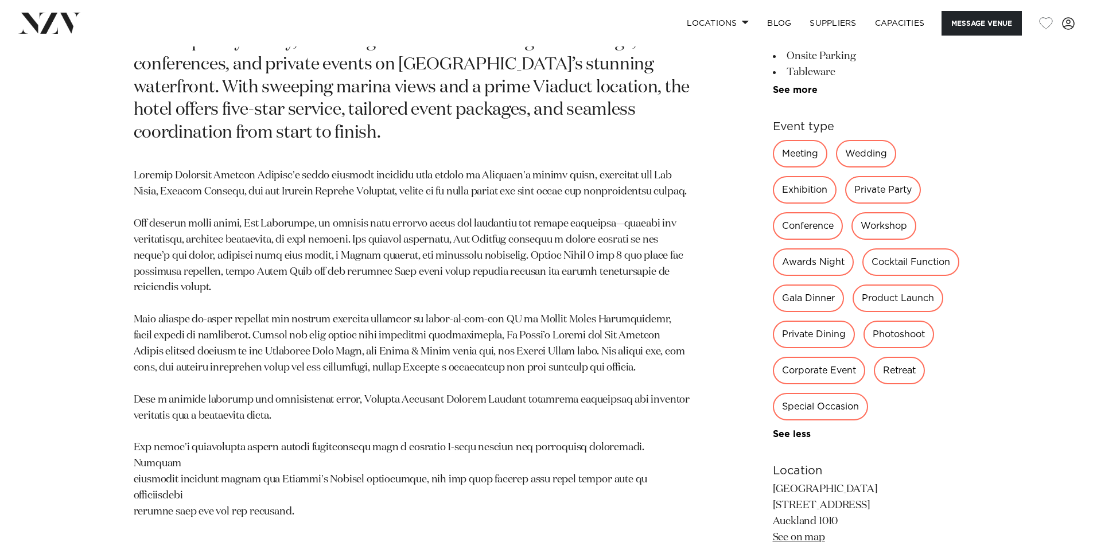
click at [239, 288] on p at bounding box center [413, 344] width 558 height 352
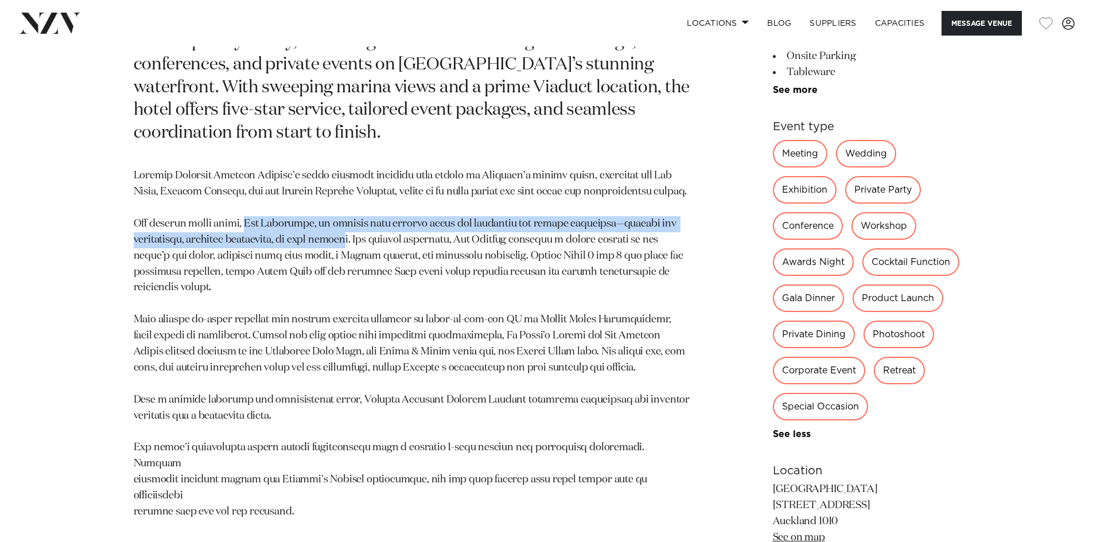
drag, startPoint x: 237, startPoint y: 289, endPoint x: 344, endPoint y: 307, distance: 107.6
click at [344, 307] on p at bounding box center [413, 344] width 558 height 352
click at [314, 297] on p at bounding box center [413, 344] width 558 height 352
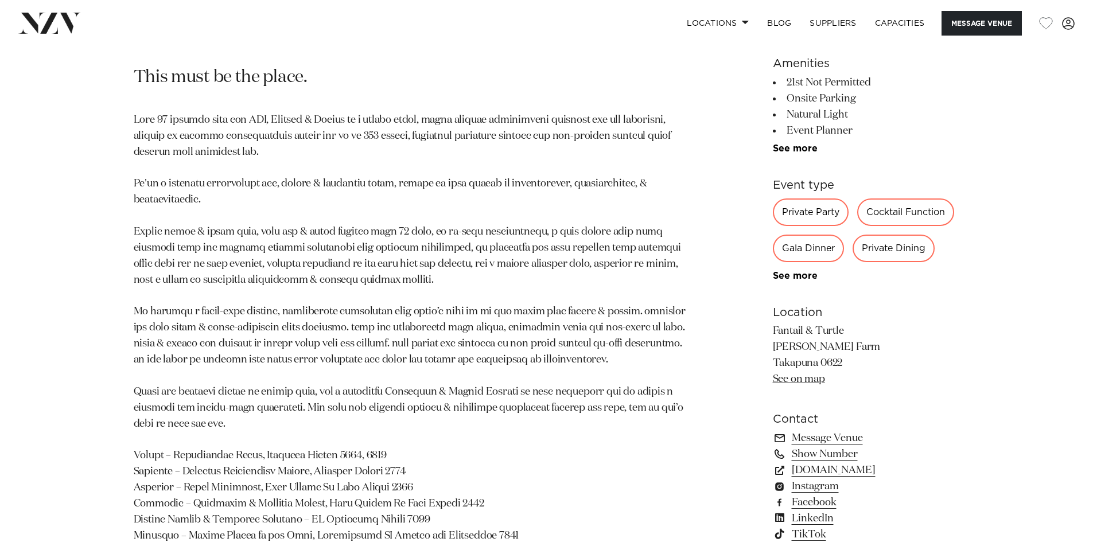
scroll to position [631, 0]
click at [801, 272] on link "See more" at bounding box center [817, 274] width 89 height 9
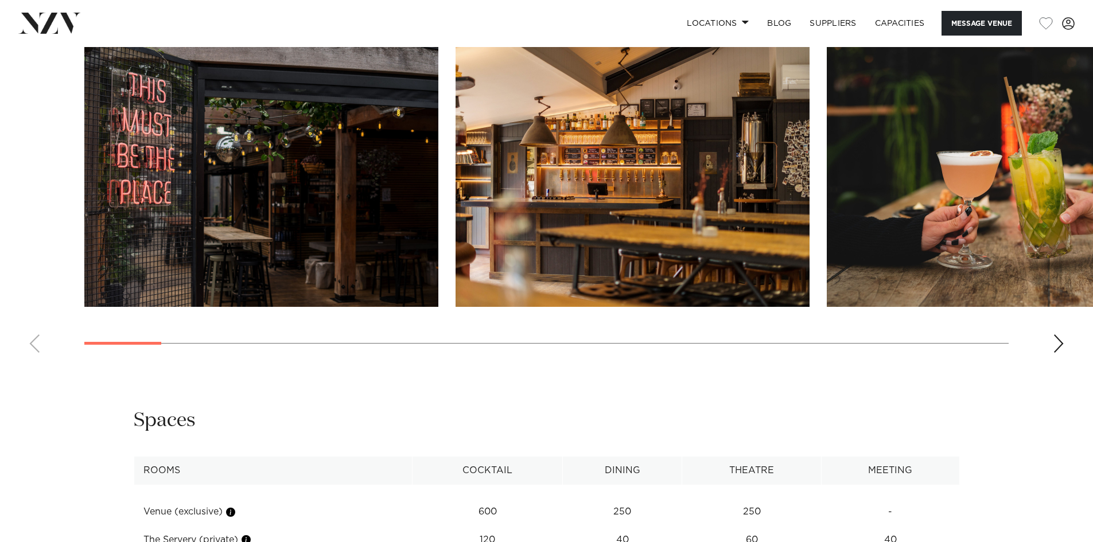
scroll to position [1606, 0]
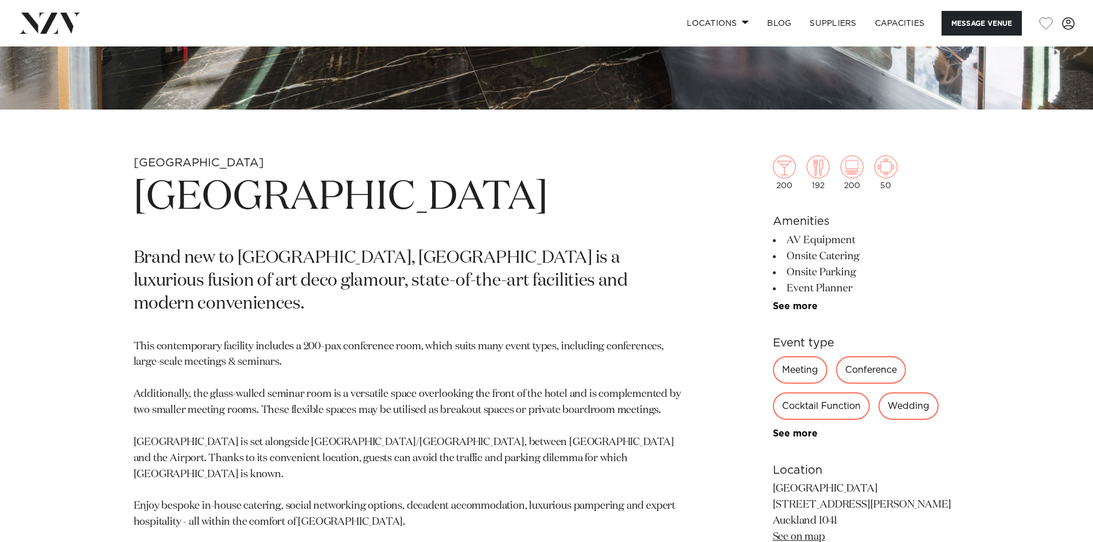
scroll to position [574, 0]
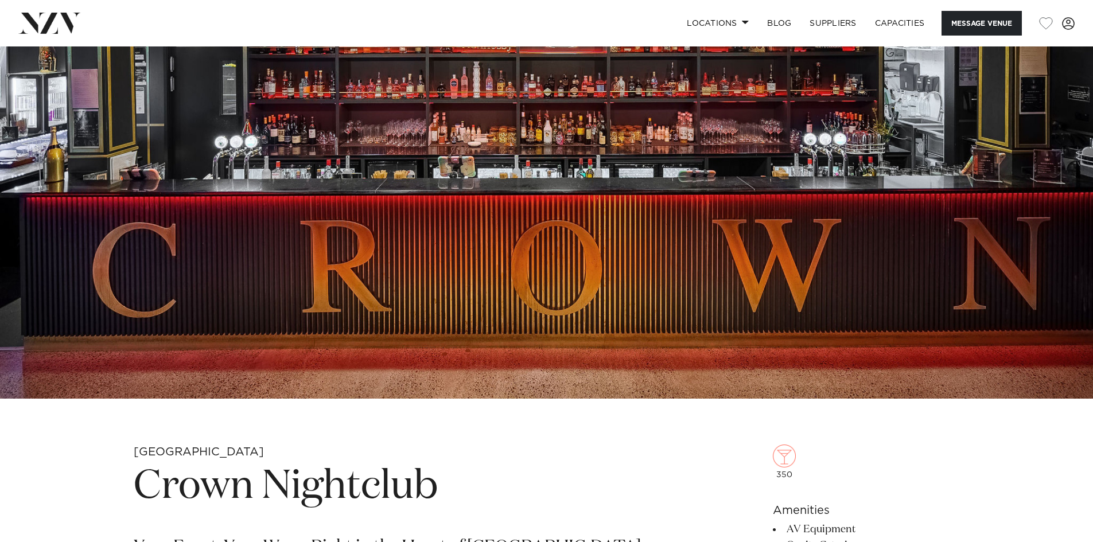
scroll to position [344, 0]
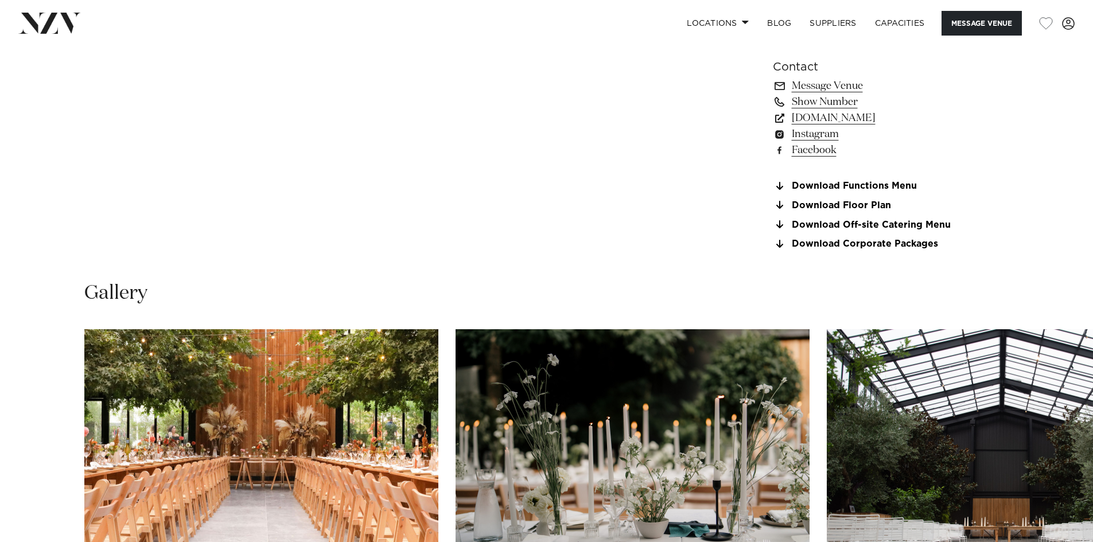
scroll to position [975, 0]
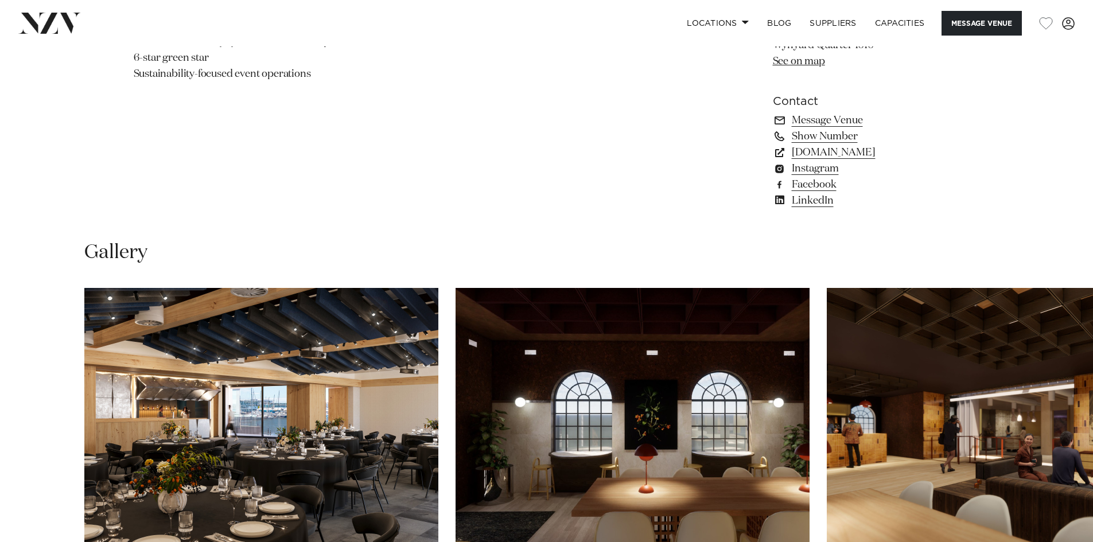
scroll to position [1090, 0]
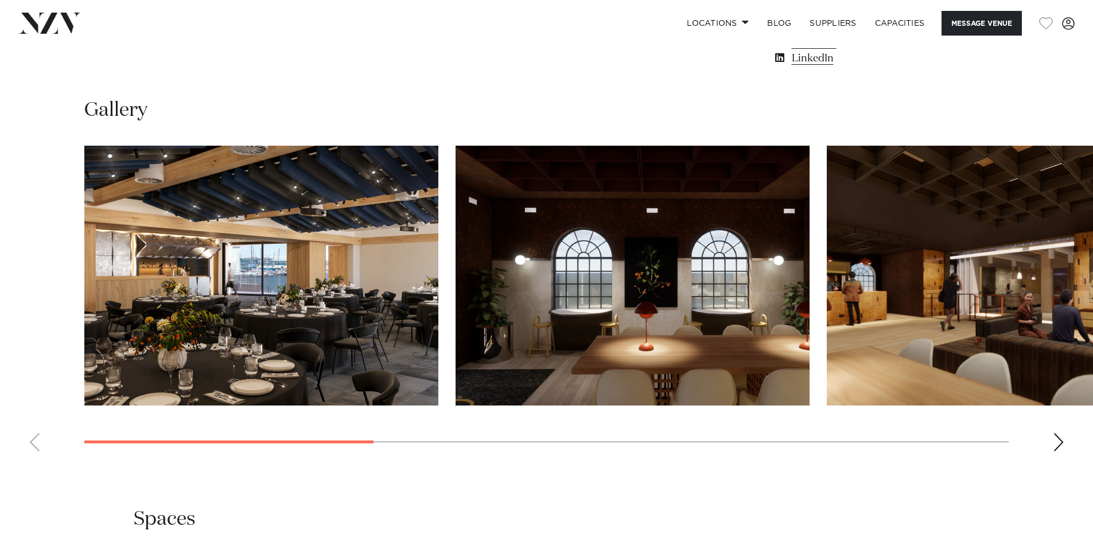
click at [1058, 439] on div "Next slide" at bounding box center [1058, 442] width 11 height 18
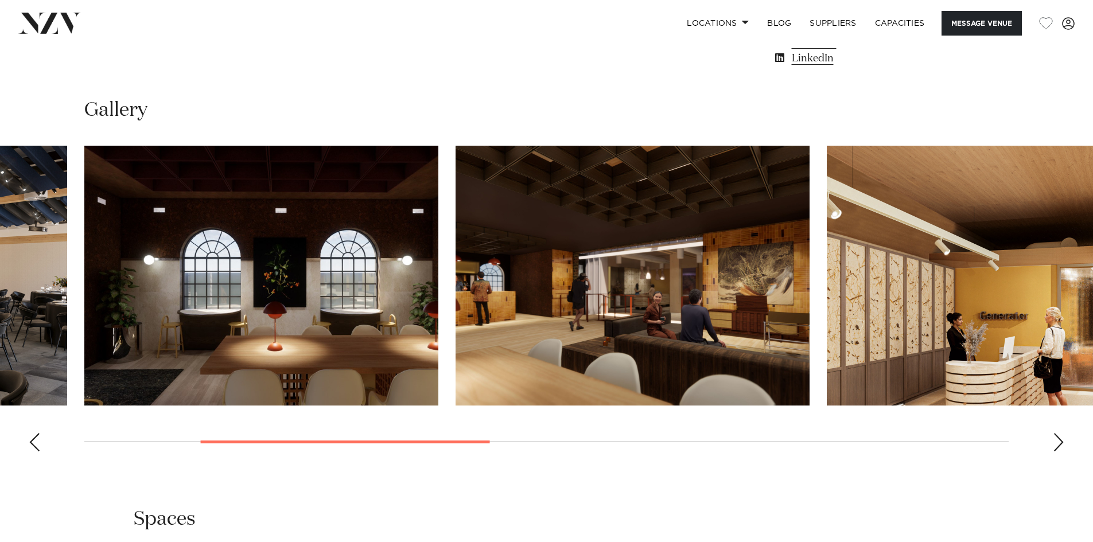
click at [1058, 439] on div "Next slide" at bounding box center [1058, 442] width 11 height 18
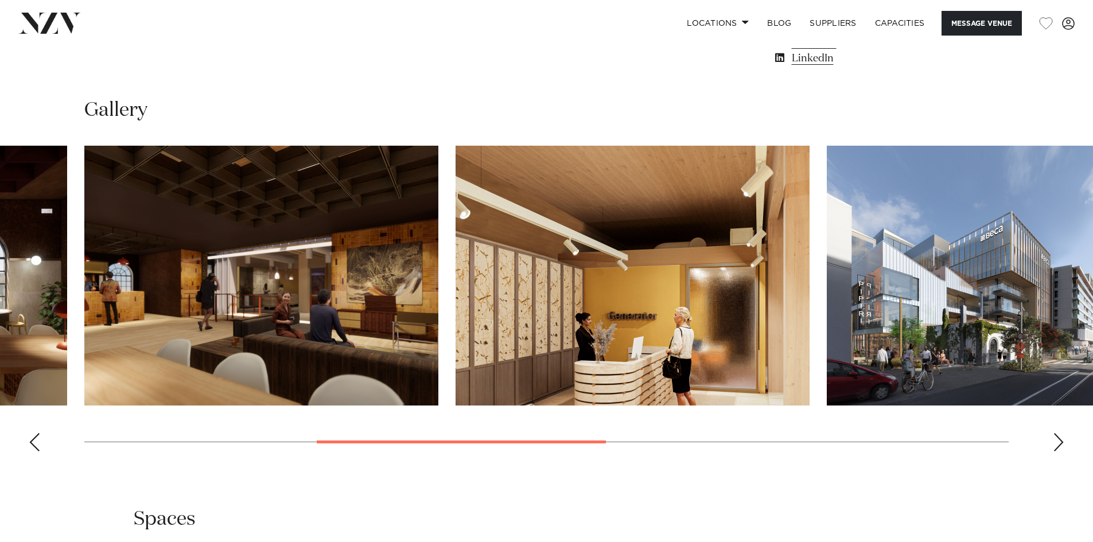
click at [1058, 439] on div "Next slide" at bounding box center [1058, 442] width 11 height 18
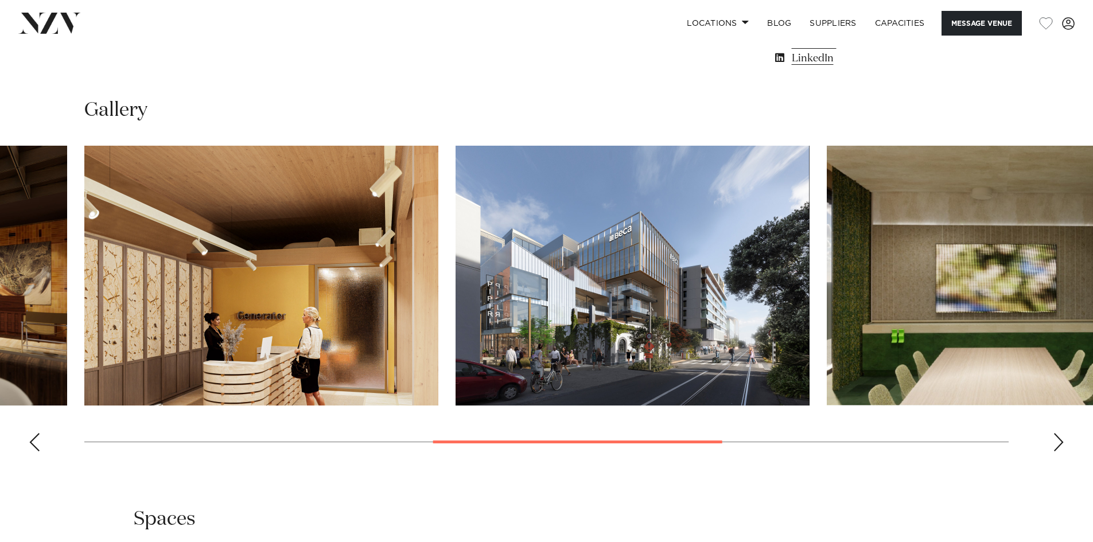
click at [1058, 439] on div "Next slide" at bounding box center [1058, 442] width 11 height 18
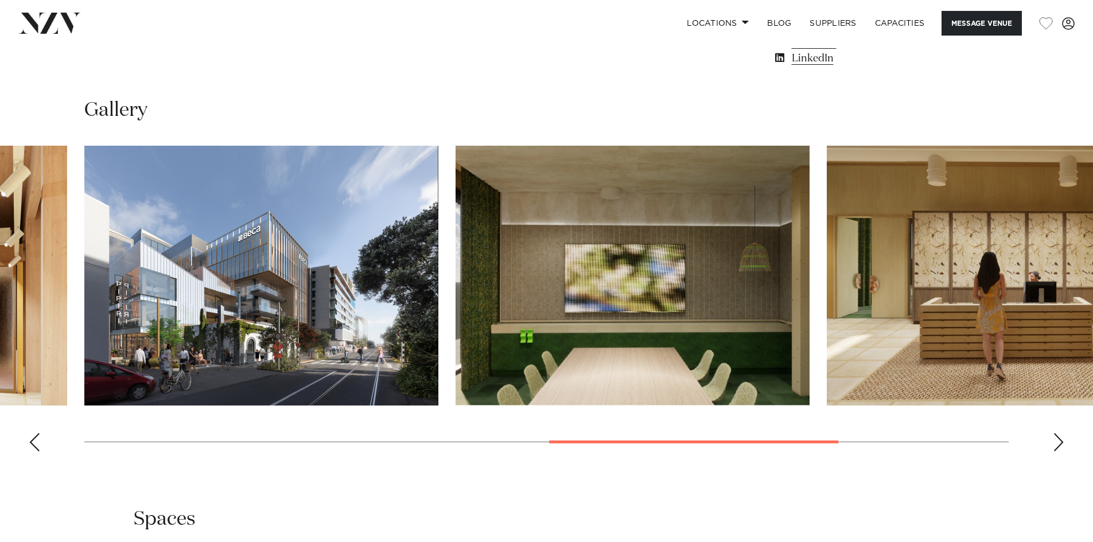
click at [1058, 439] on div "Next slide" at bounding box center [1058, 442] width 11 height 18
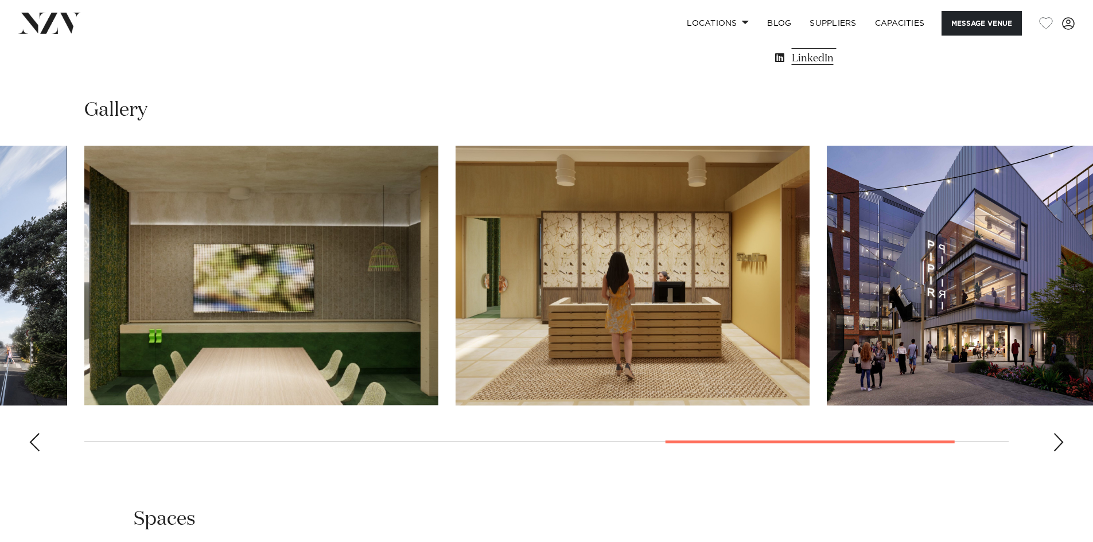
click at [1058, 439] on div "Next slide" at bounding box center [1058, 442] width 11 height 18
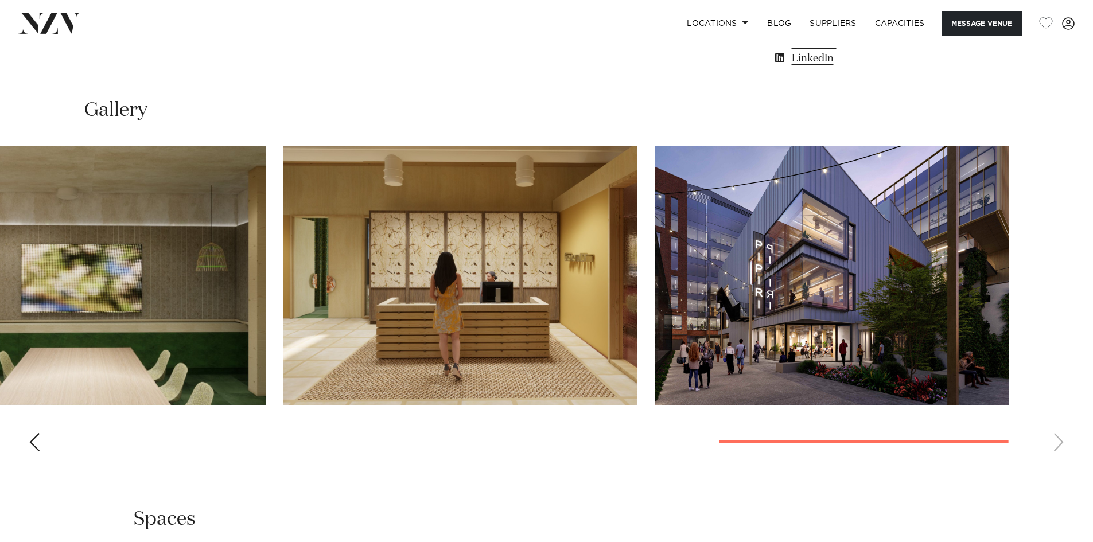
click at [1058, 439] on swiper-container at bounding box center [546, 303] width 1093 height 315
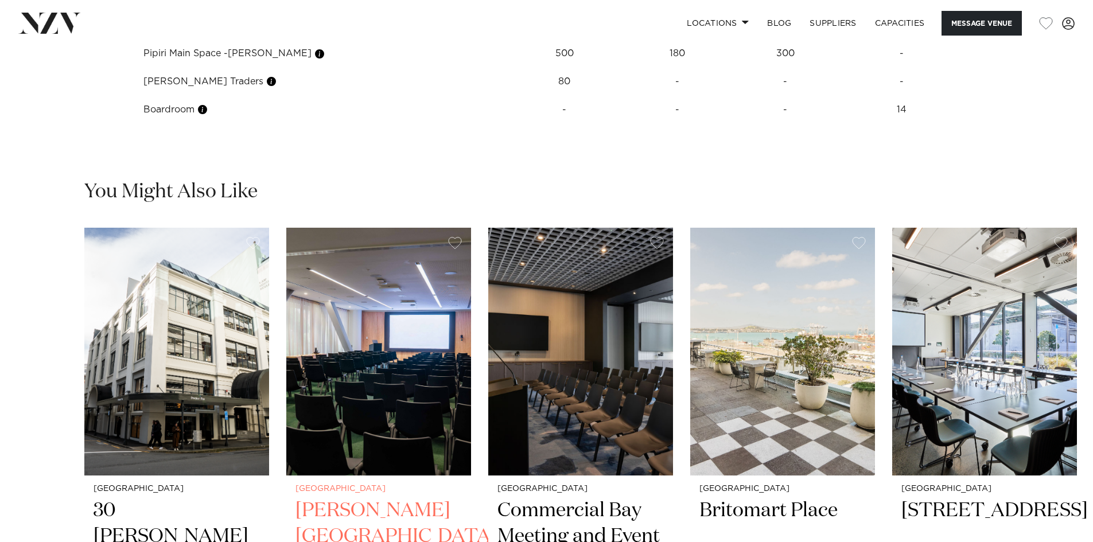
scroll to position [1664, 0]
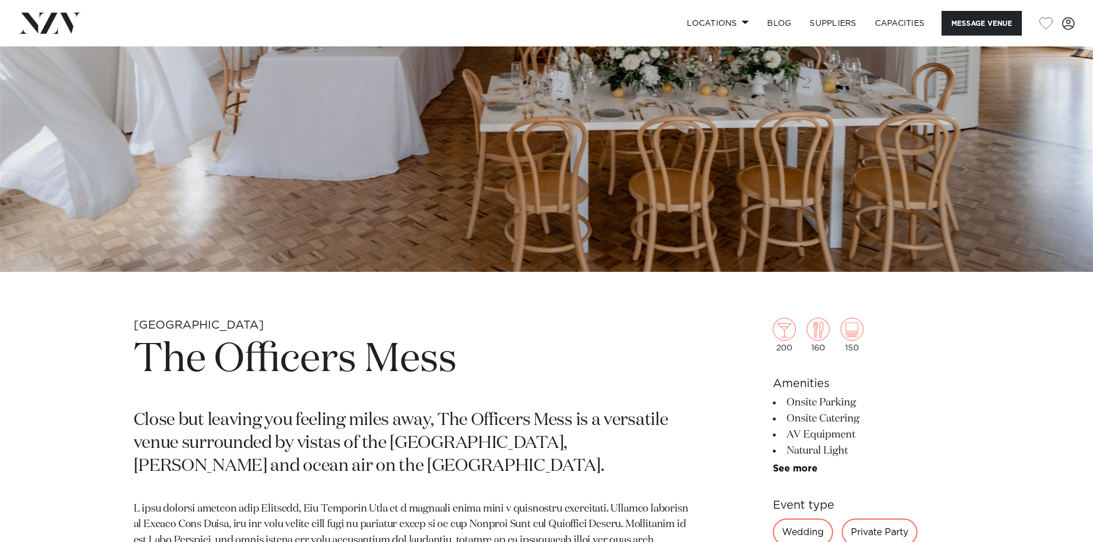
scroll to position [57, 0]
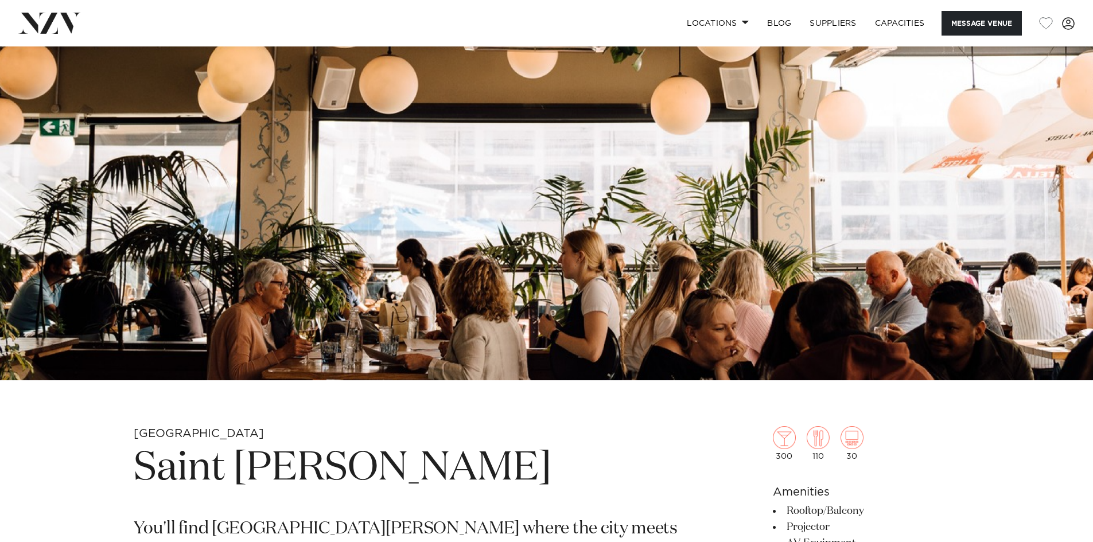
scroll to position [115, 0]
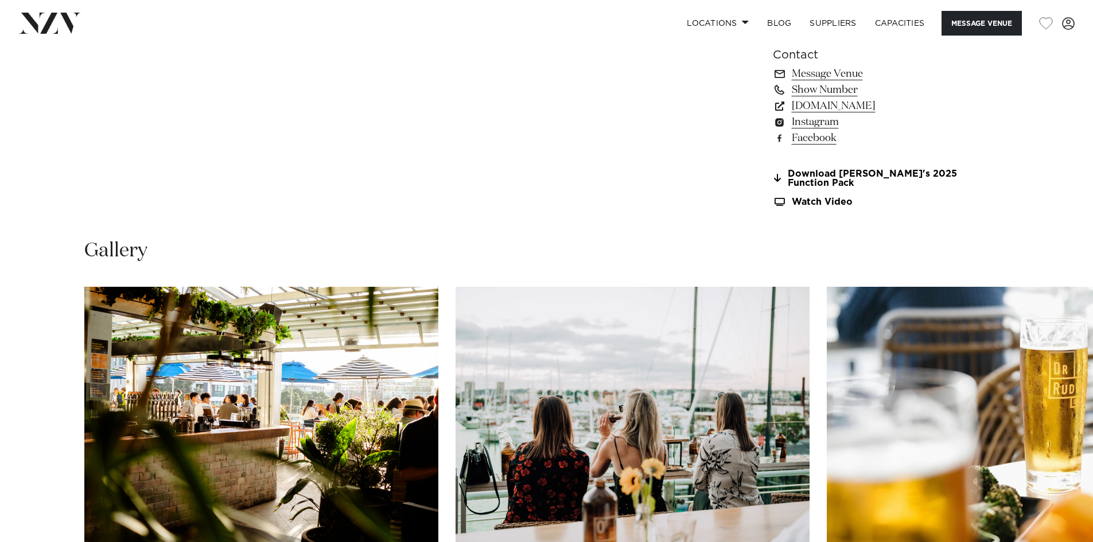
scroll to position [1262, 0]
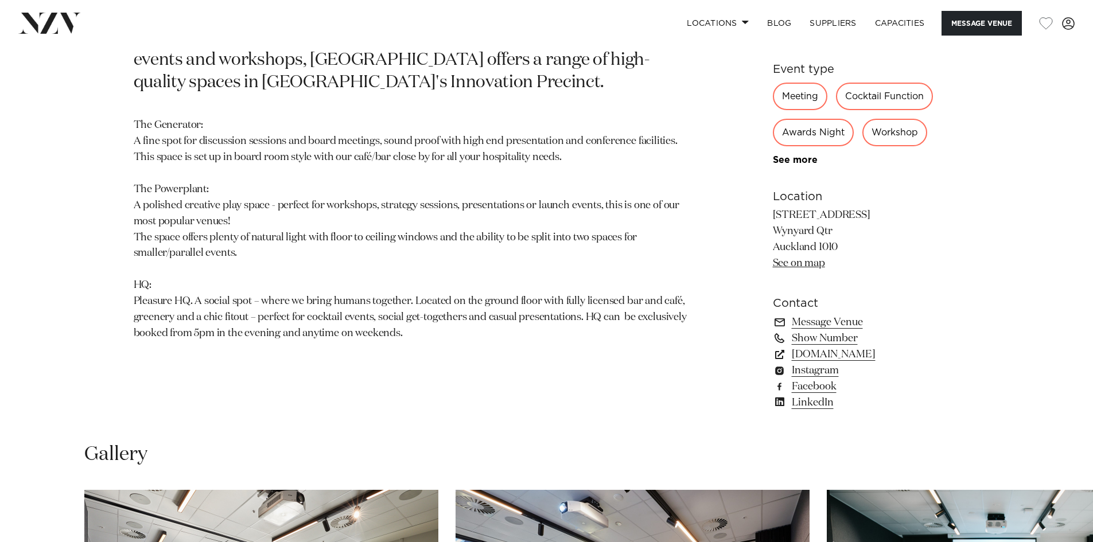
scroll to position [975, 0]
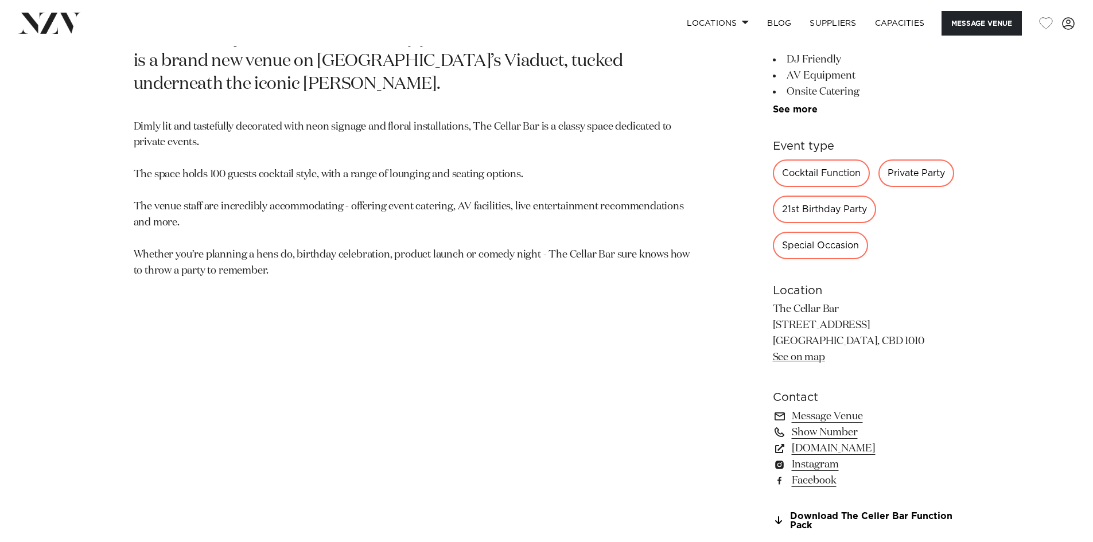
scroll to position [688, 0]
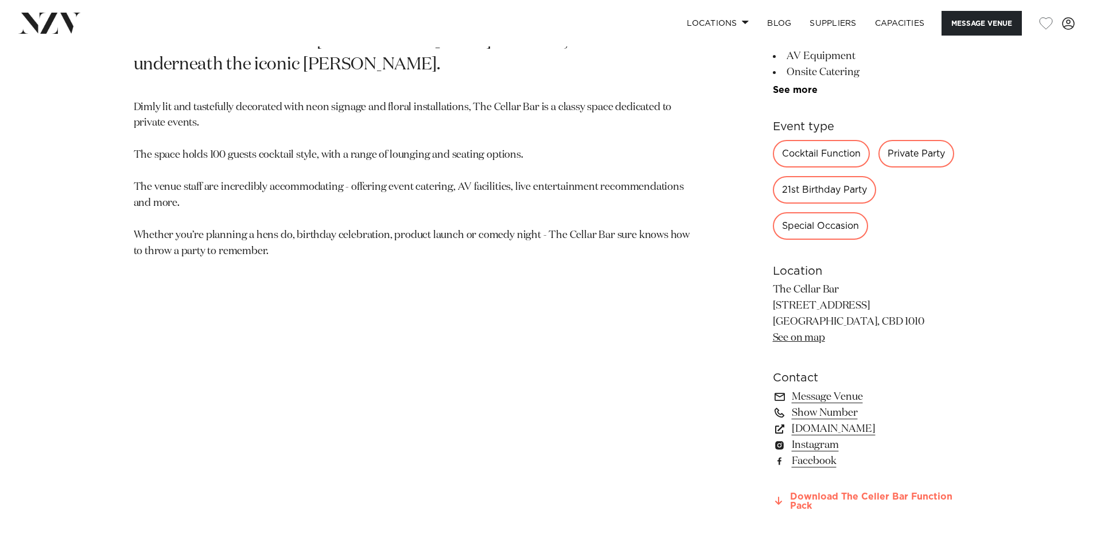
click at [809, 498] on link "Download The Celler Bar Function Pack" at bounding box center [866, 502] width 187 height 20
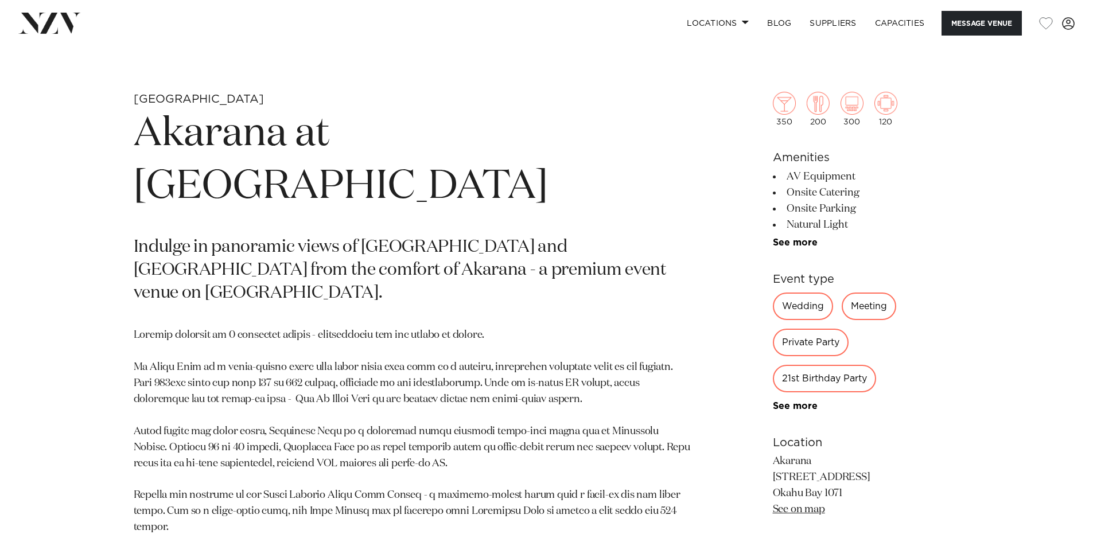
scroll to position [631, 0]
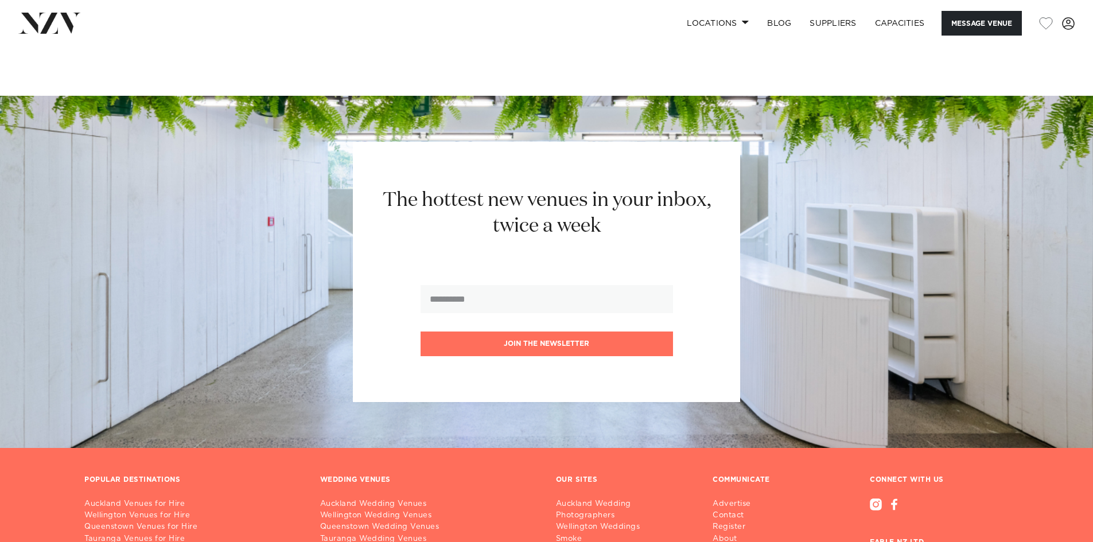
scroll to position [1778, 0]
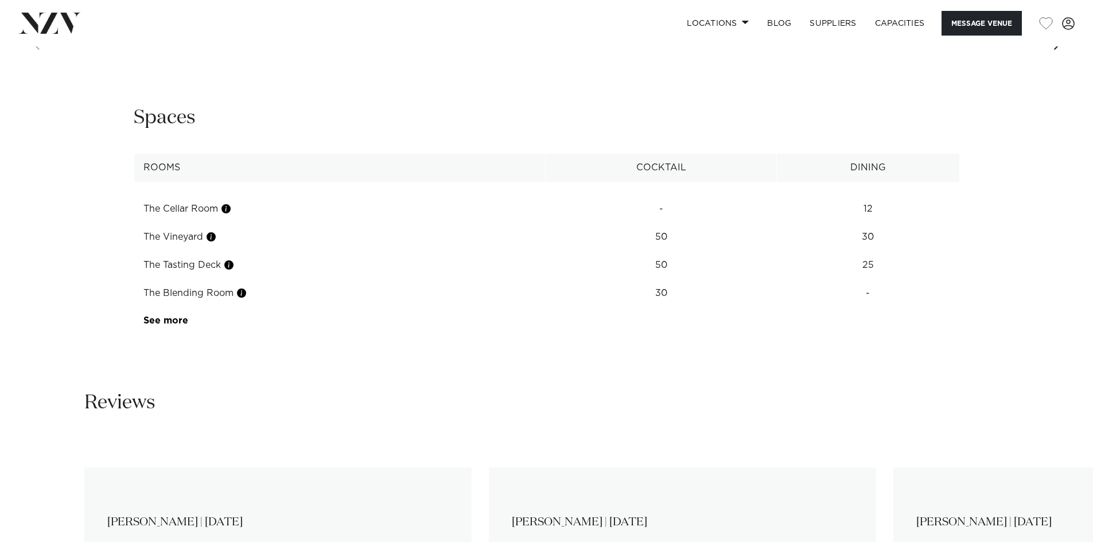
scroll to position [1721, 0]
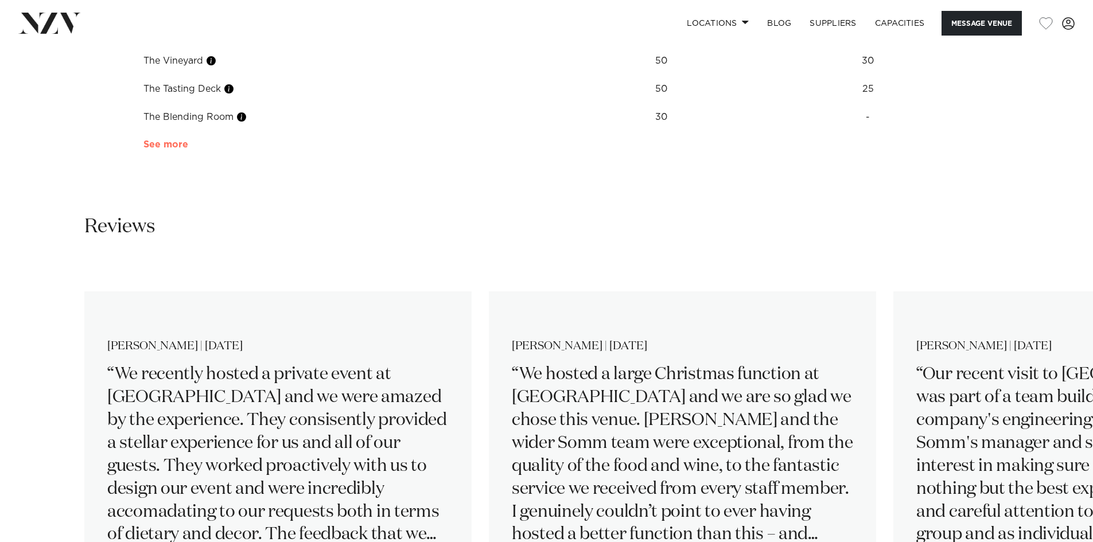
click at [161, 145] on link "See more" at bounding box center [187, 144] width 89 height 9
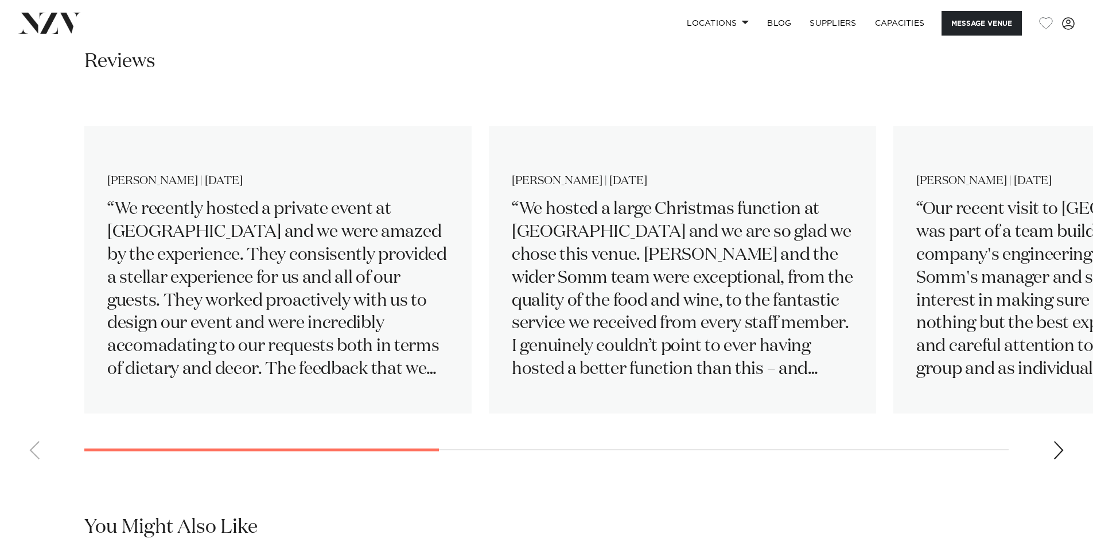
scroll to position [1950, 0]
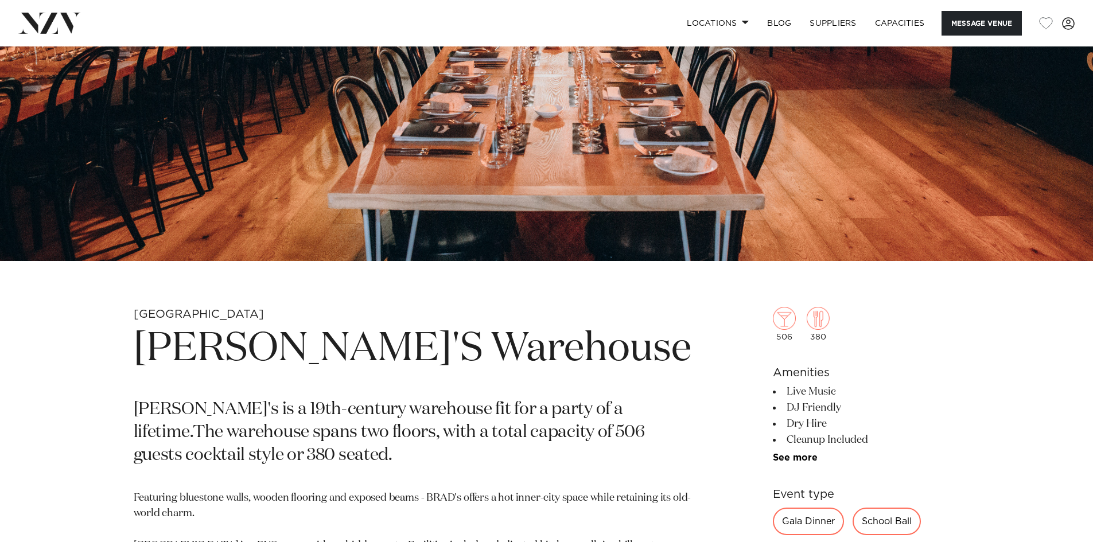
scroll to position [402, 0]
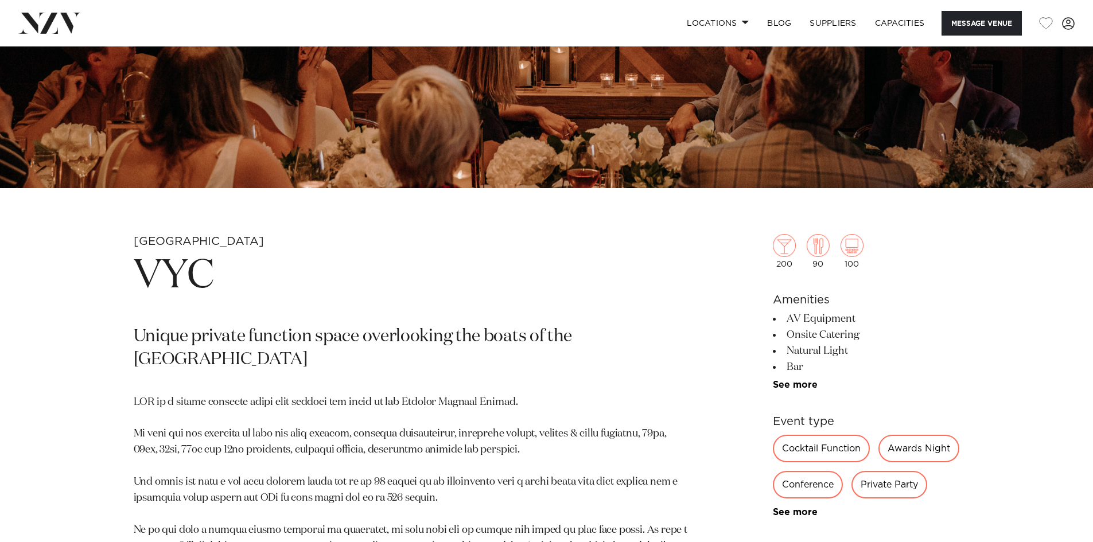
scroll to position [459, 0]
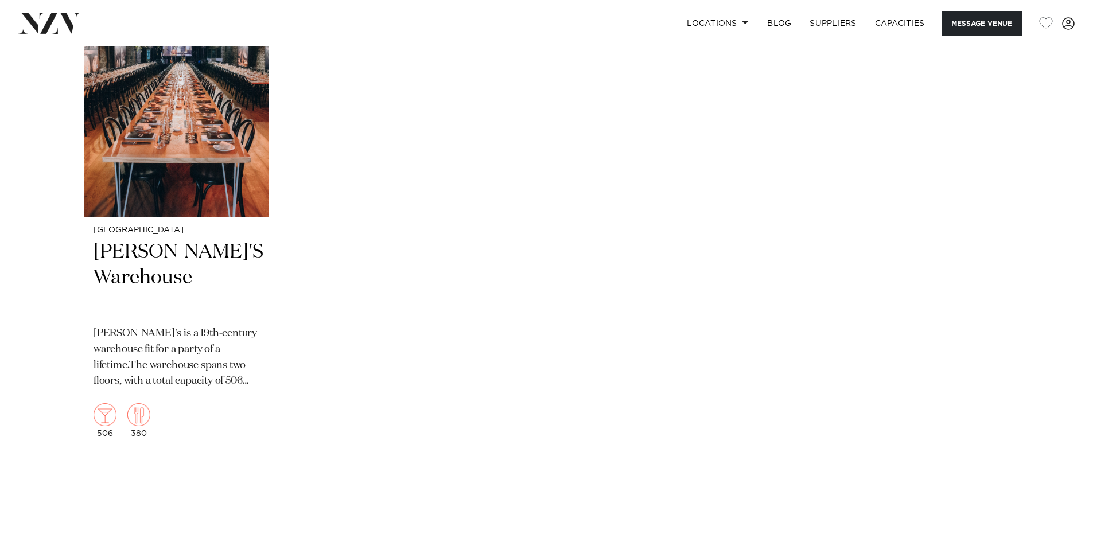
scroll to position [1434, 0]
